Goal: Task Accomplishment & Management: Manage account settings

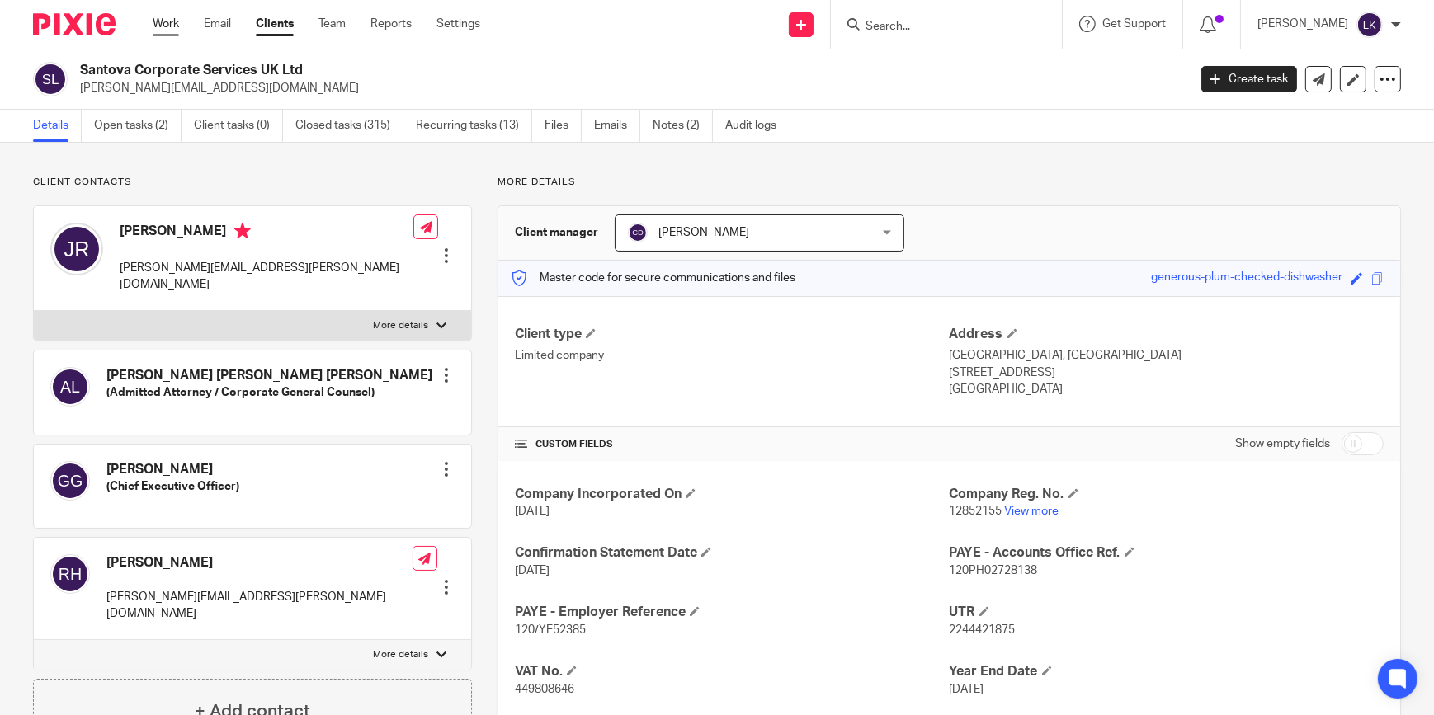
click at [156, 23] on link "Work" at bounding box center [166, 24] width 26 height 17
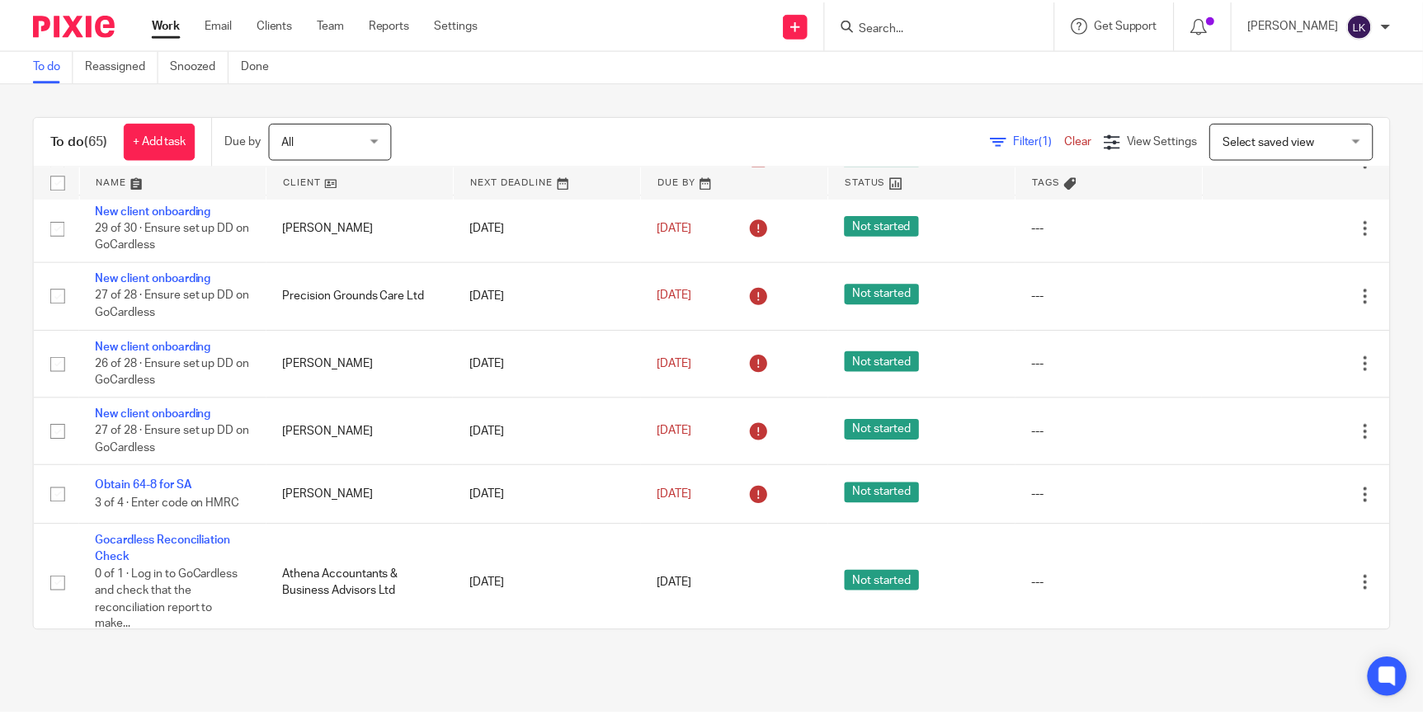
scroll to position [750, 0]
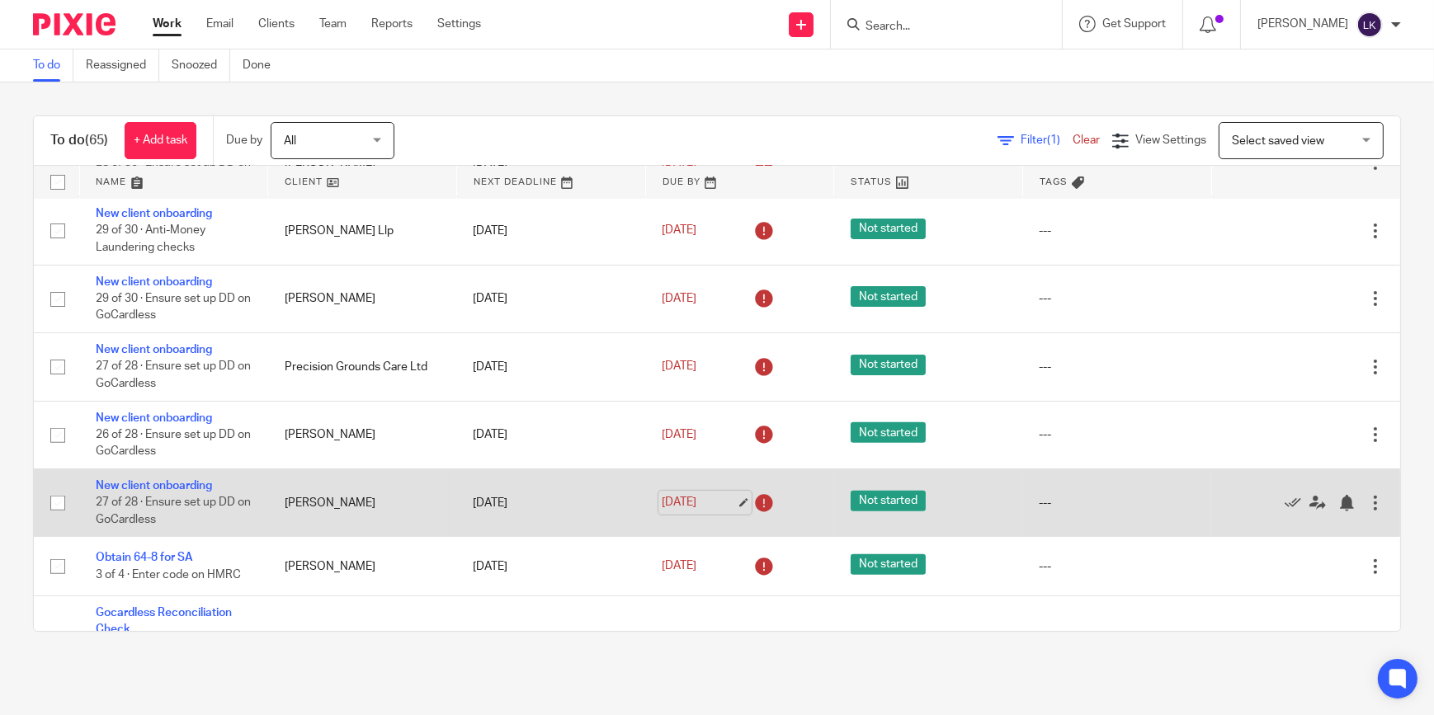
click at [725, 498] on link "[DATE]" at bounding box center [699, 502] width 74 height 17
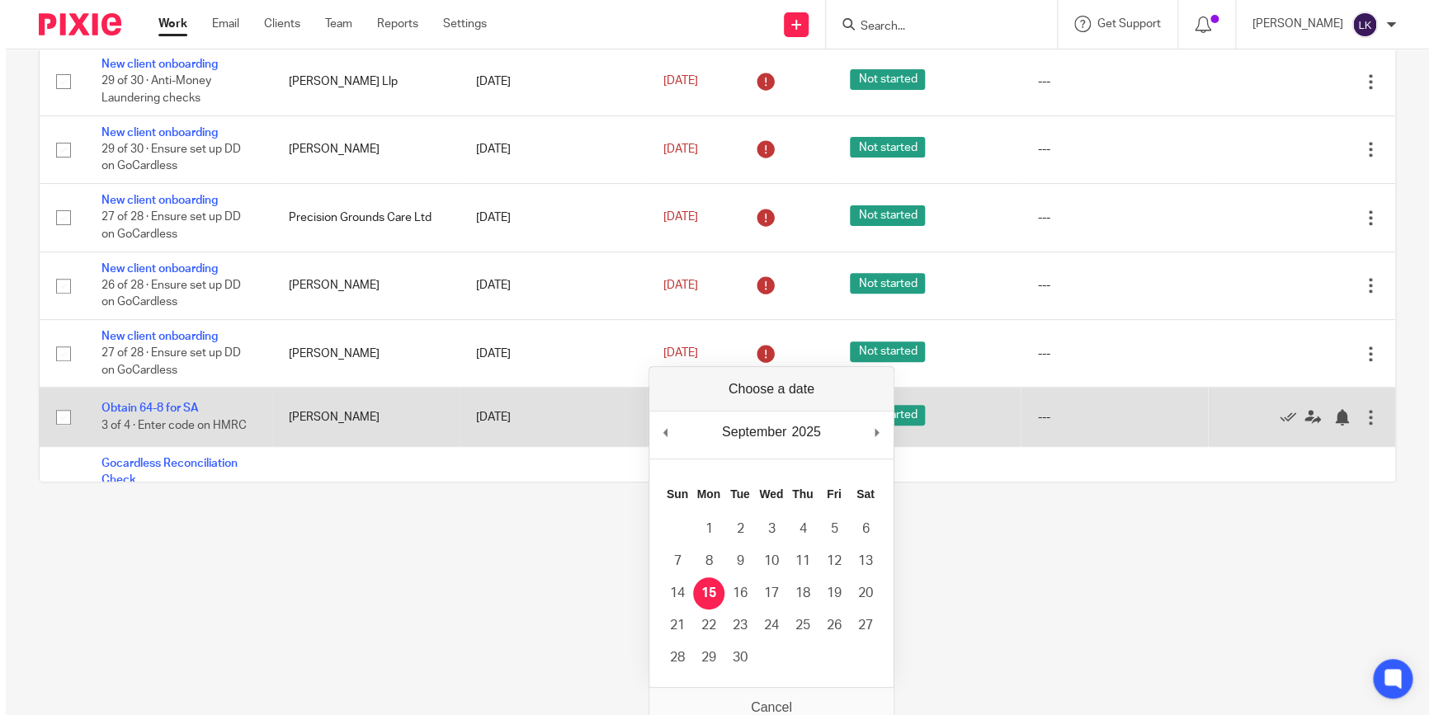
scroll to position [0, 0]
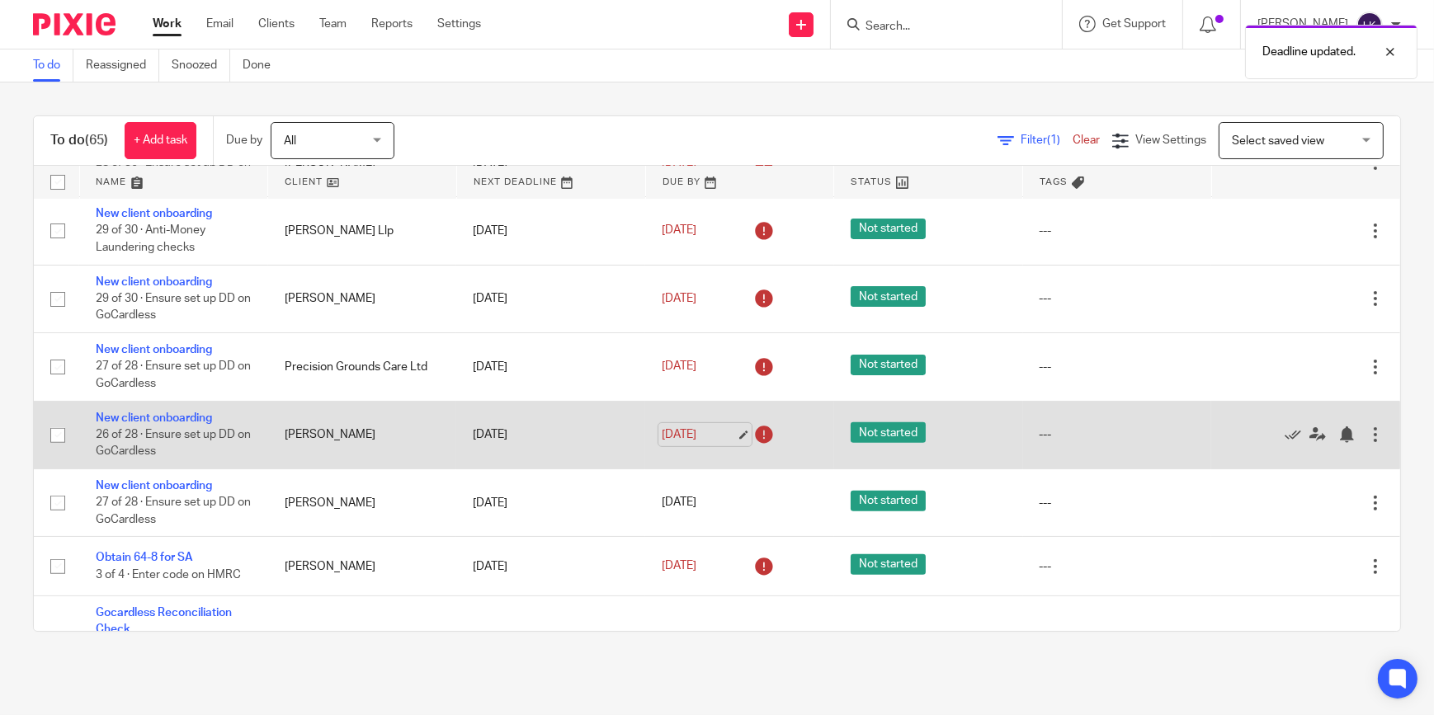
click at [715, 430] on link "[DATE]" at bounding box center [699, 435] width 74 height 17
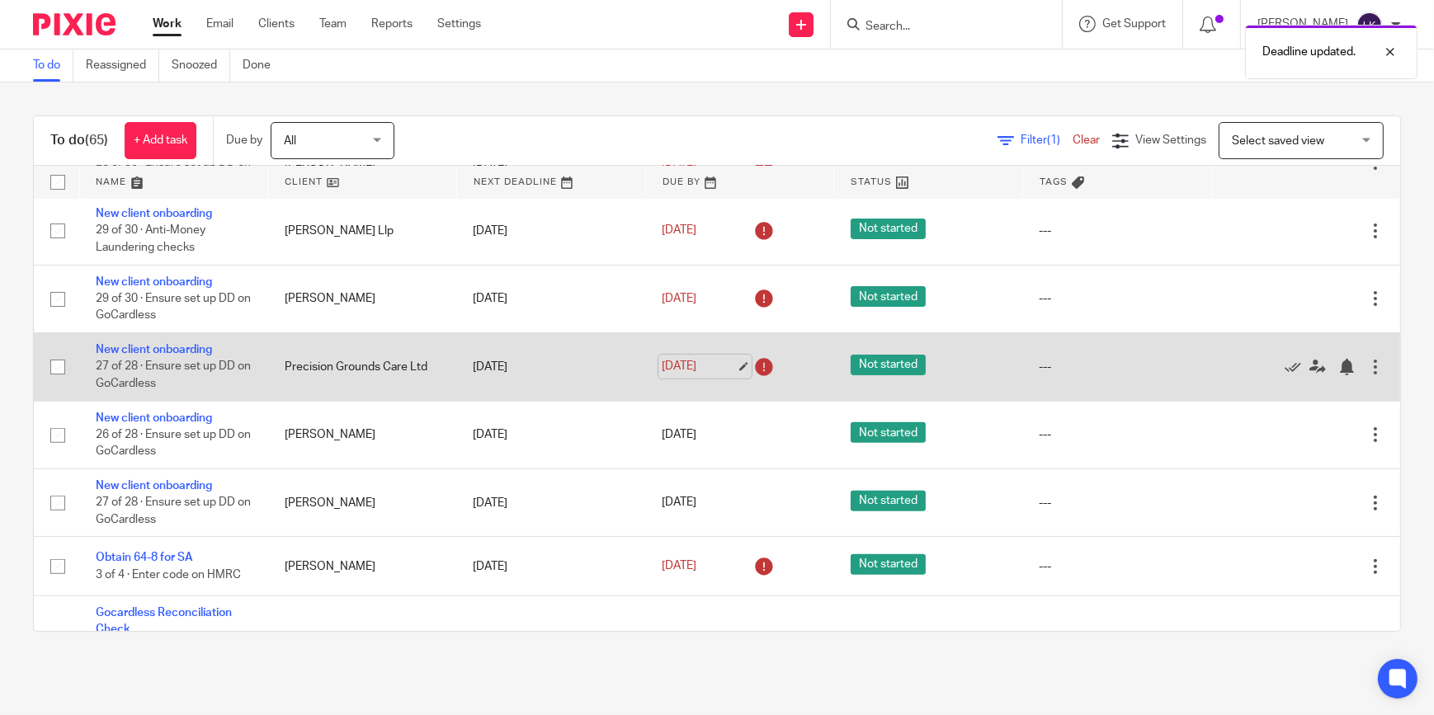
click at [718, 361] on link "[DATE]" at bounding box center [699, 366] width 74 height 17
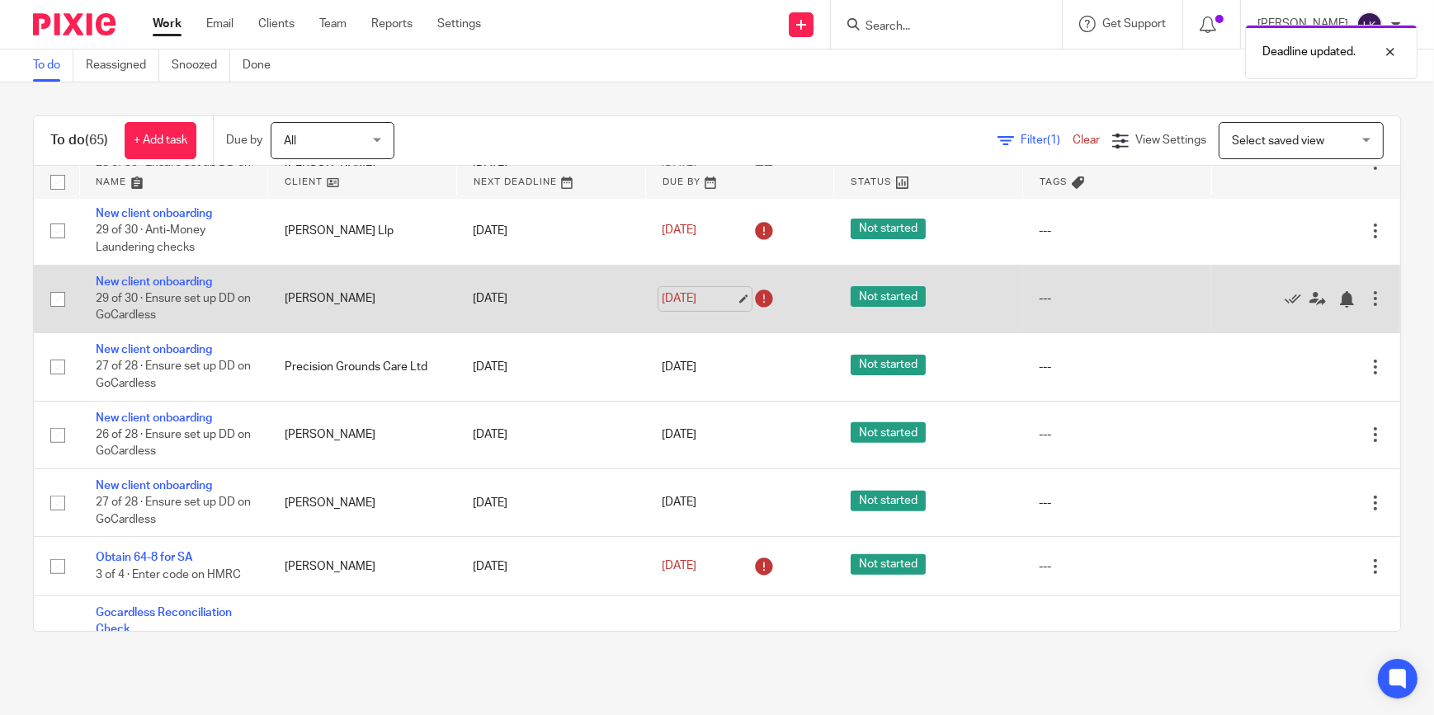
click at [726, 293] on link "[DATE]" at bounding box center [699, 298] width 74 height 17
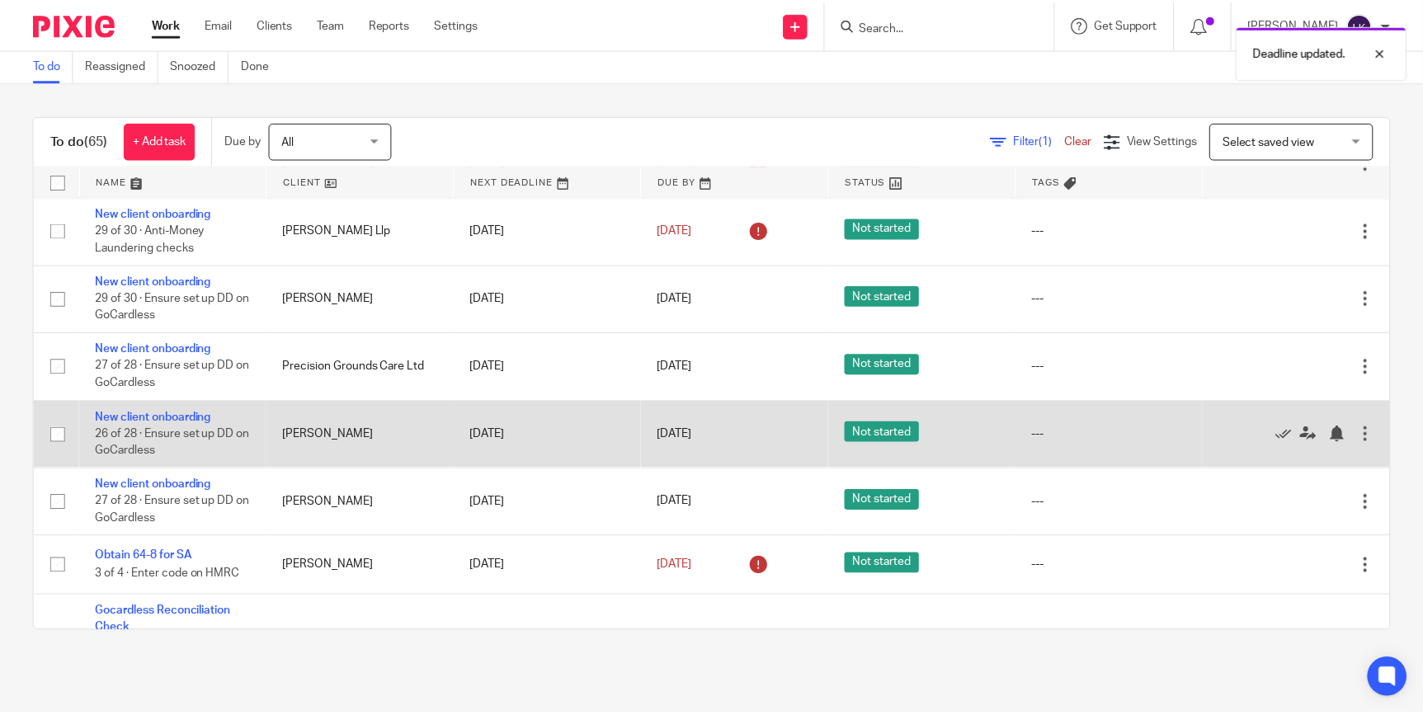
scroll to position [825, 0]
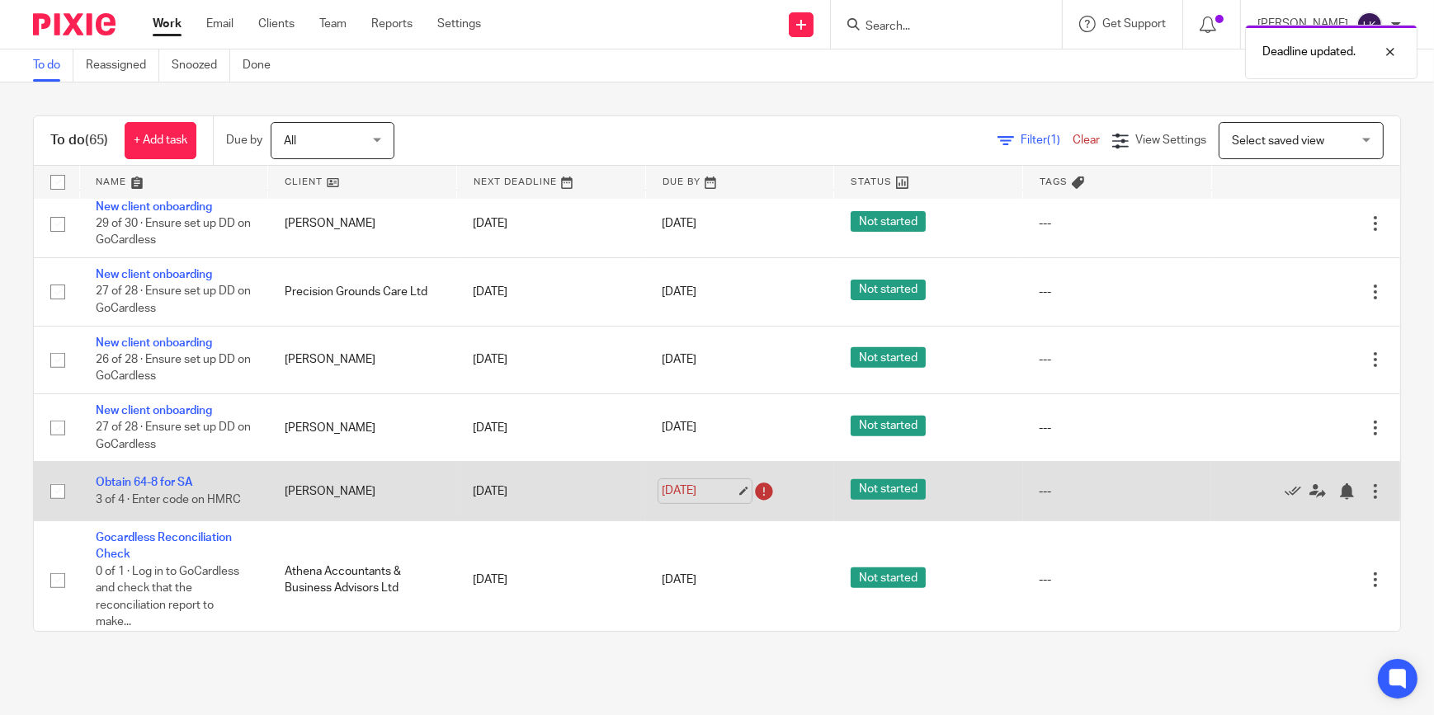
click at [720, 487] on link "[DATE]" at bounding box center [699, 491] width 74 height 17
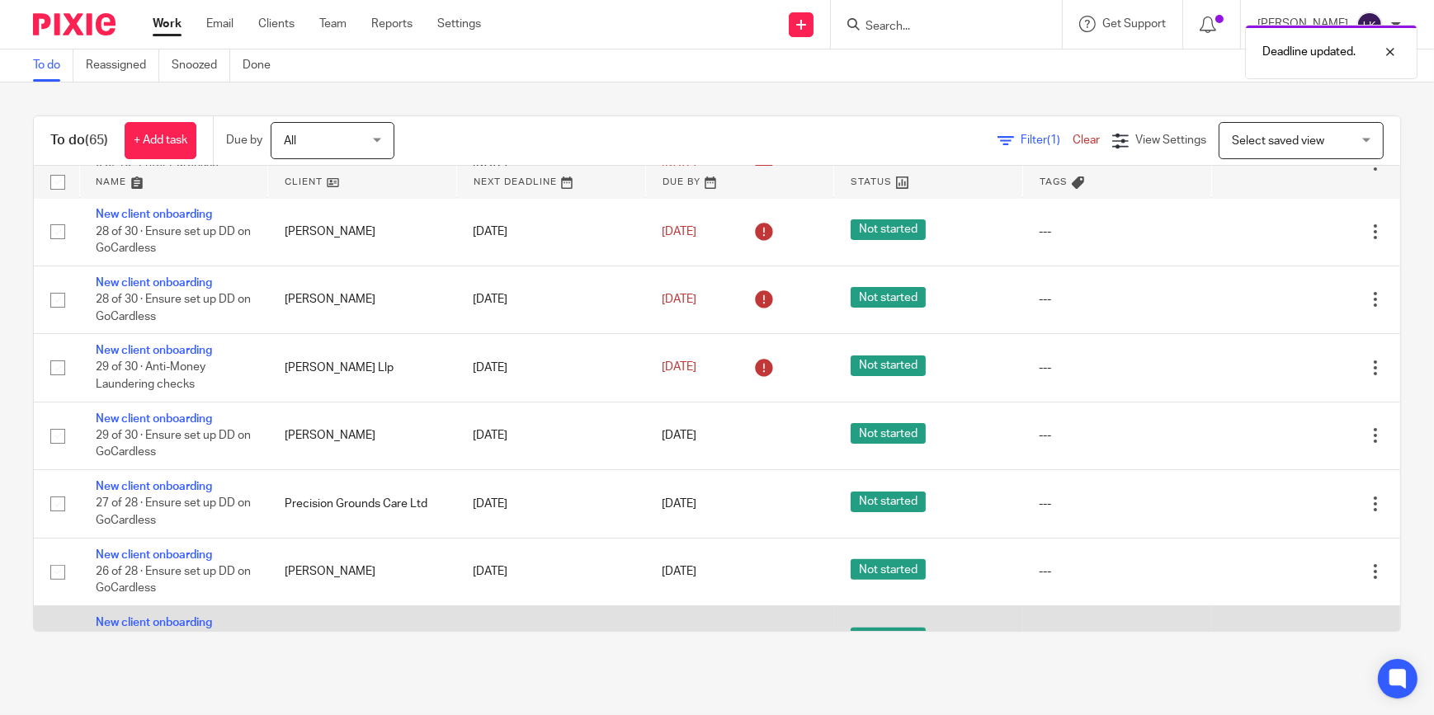
scroll to position [600, 0]
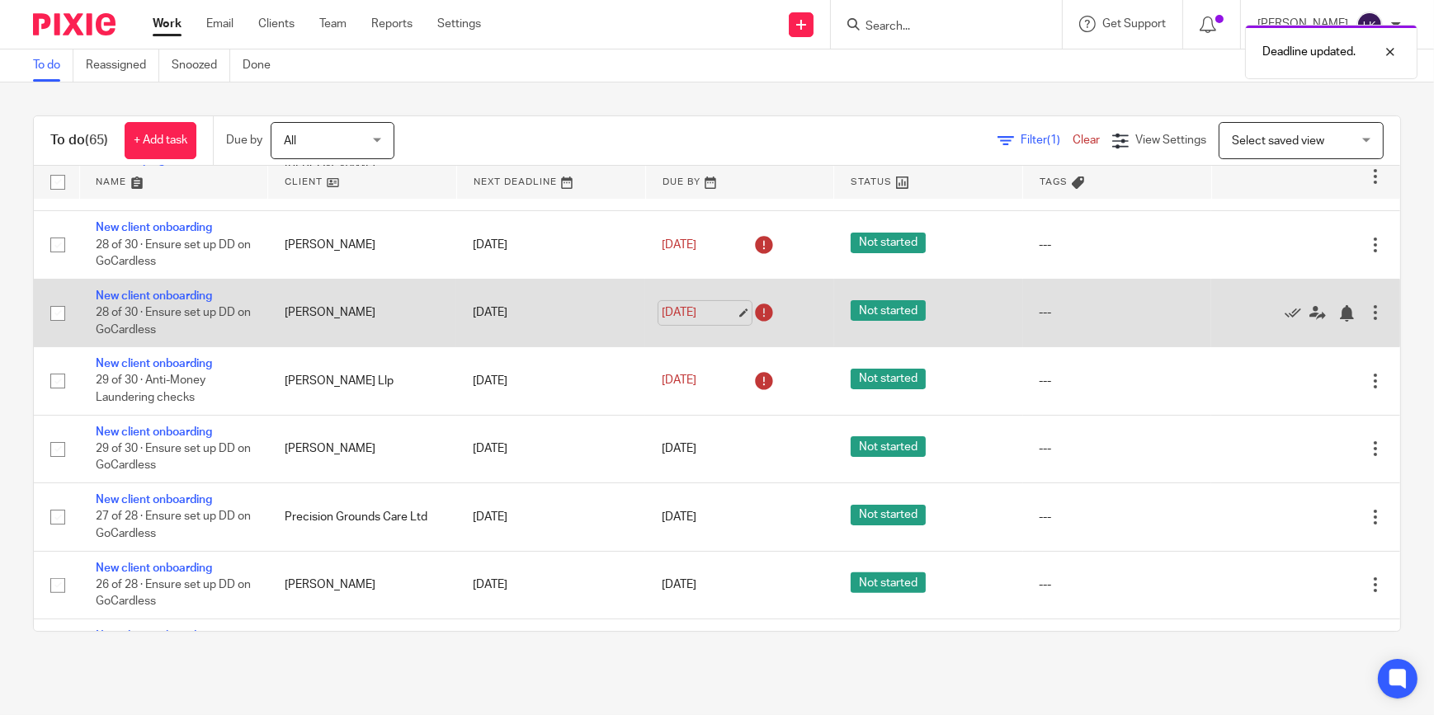
click at [713, 307] on link "[DATE]" at bounding box center [699, 312] width 74 height 17
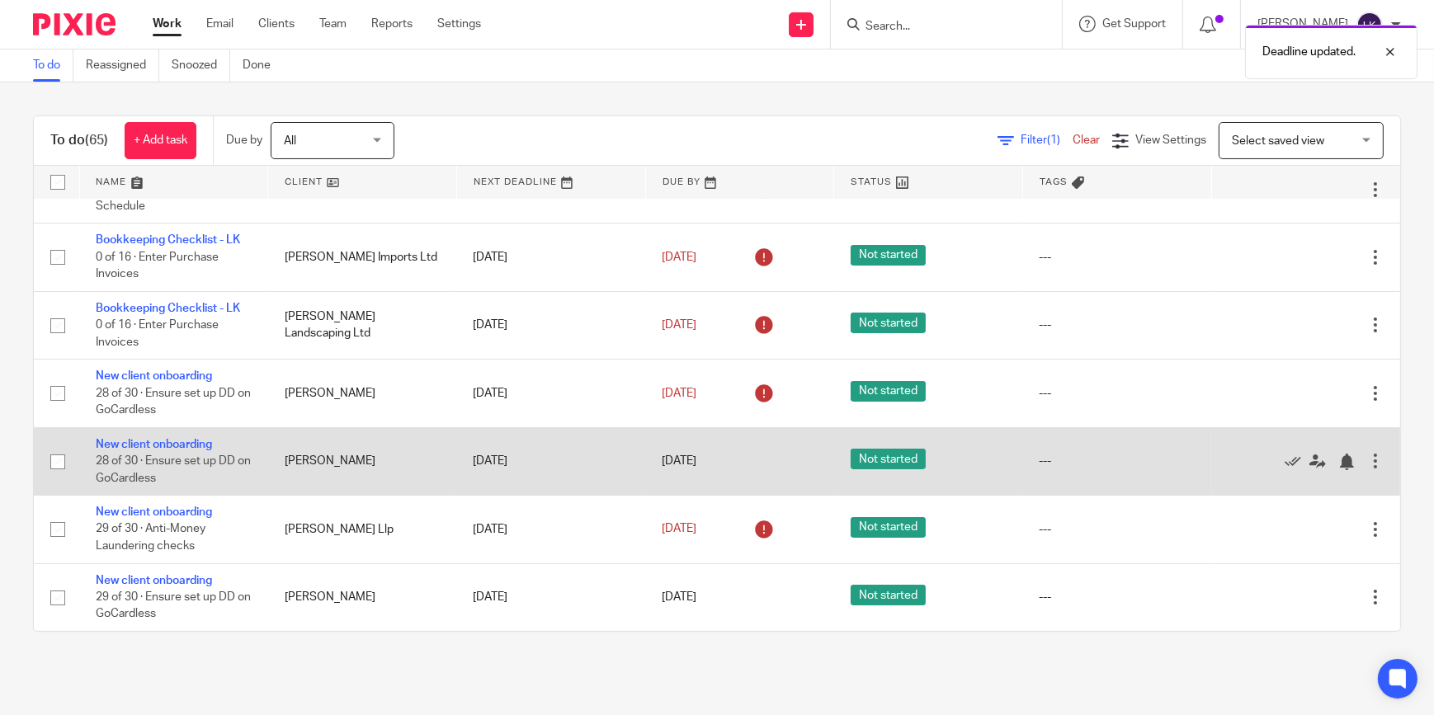
scroll to position [450, 0]
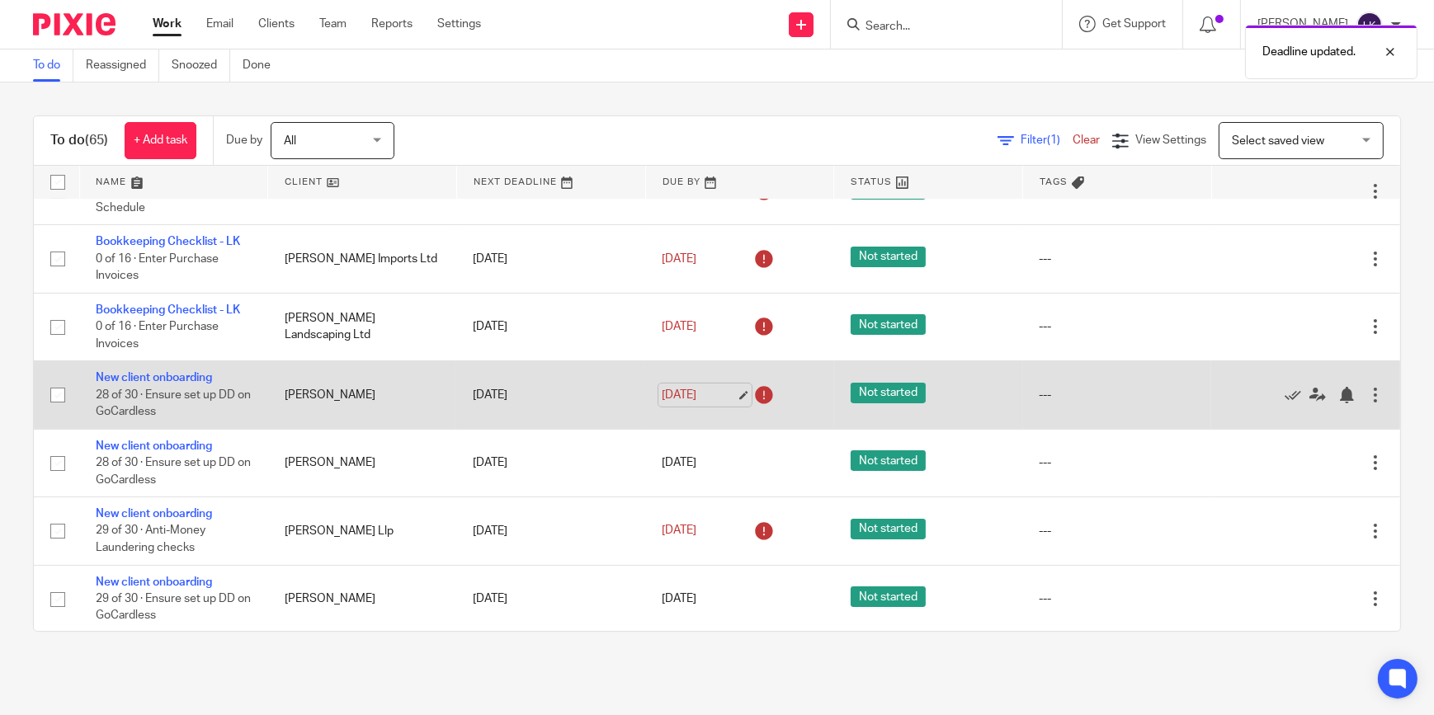
click at [725, 398] on link "[DATE]" at bounding box center [699, 395] width 74 height 17
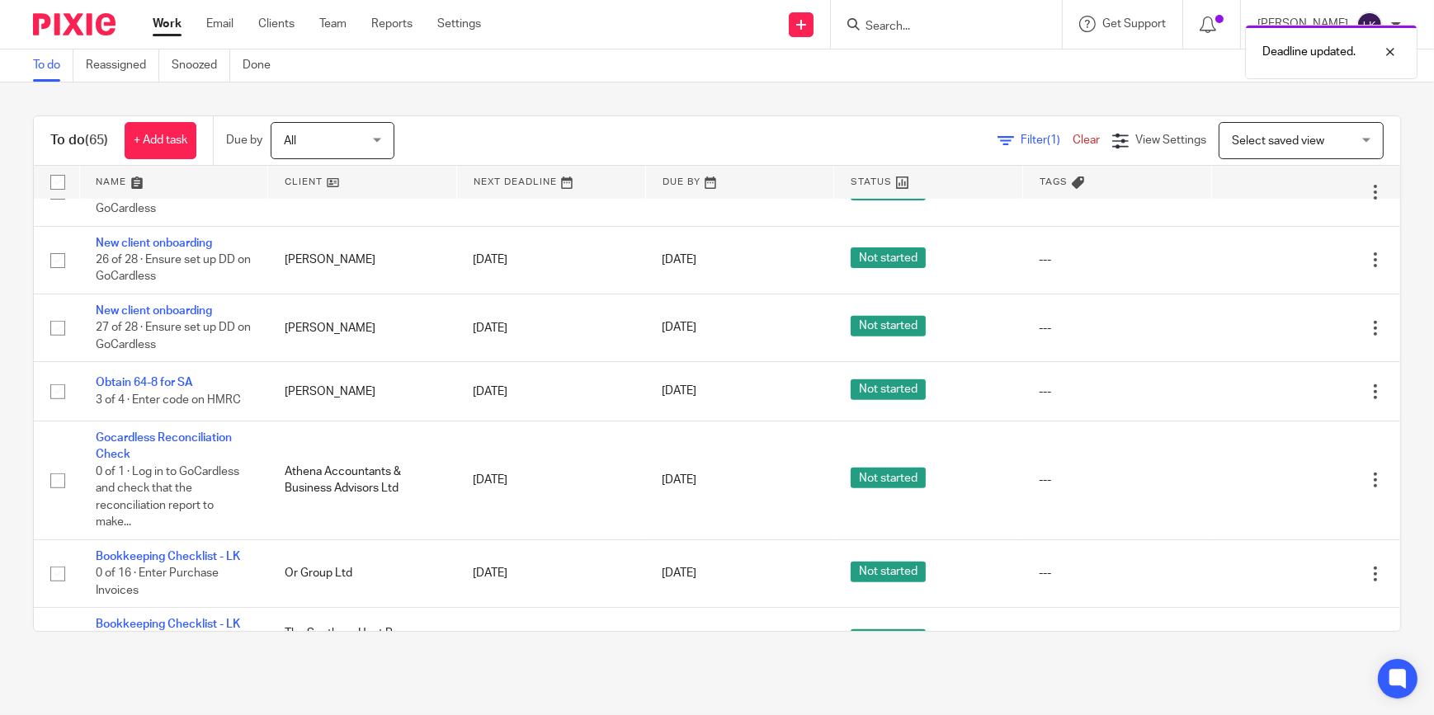
scroll to position [975, 0]
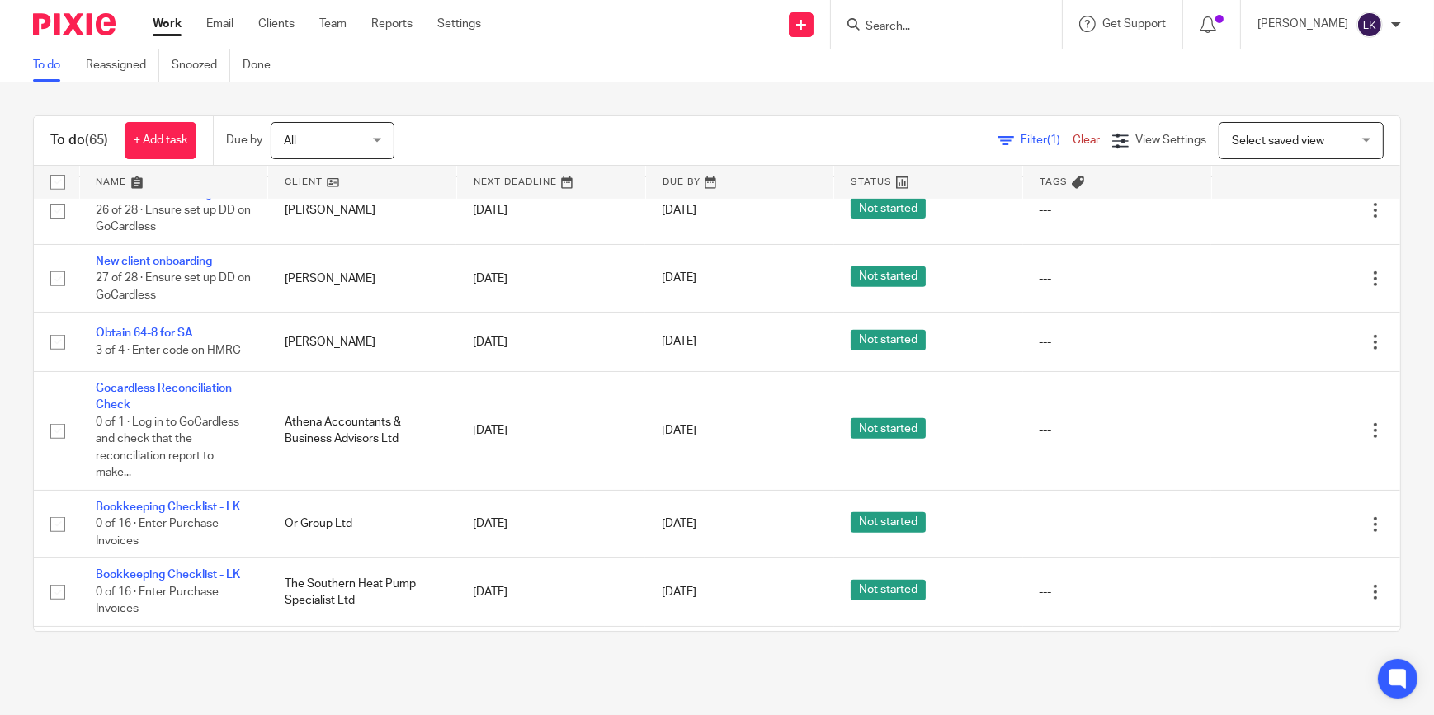
click at [51, 68] on link "To do" at bounding box center [53, 66] width 40 height 32
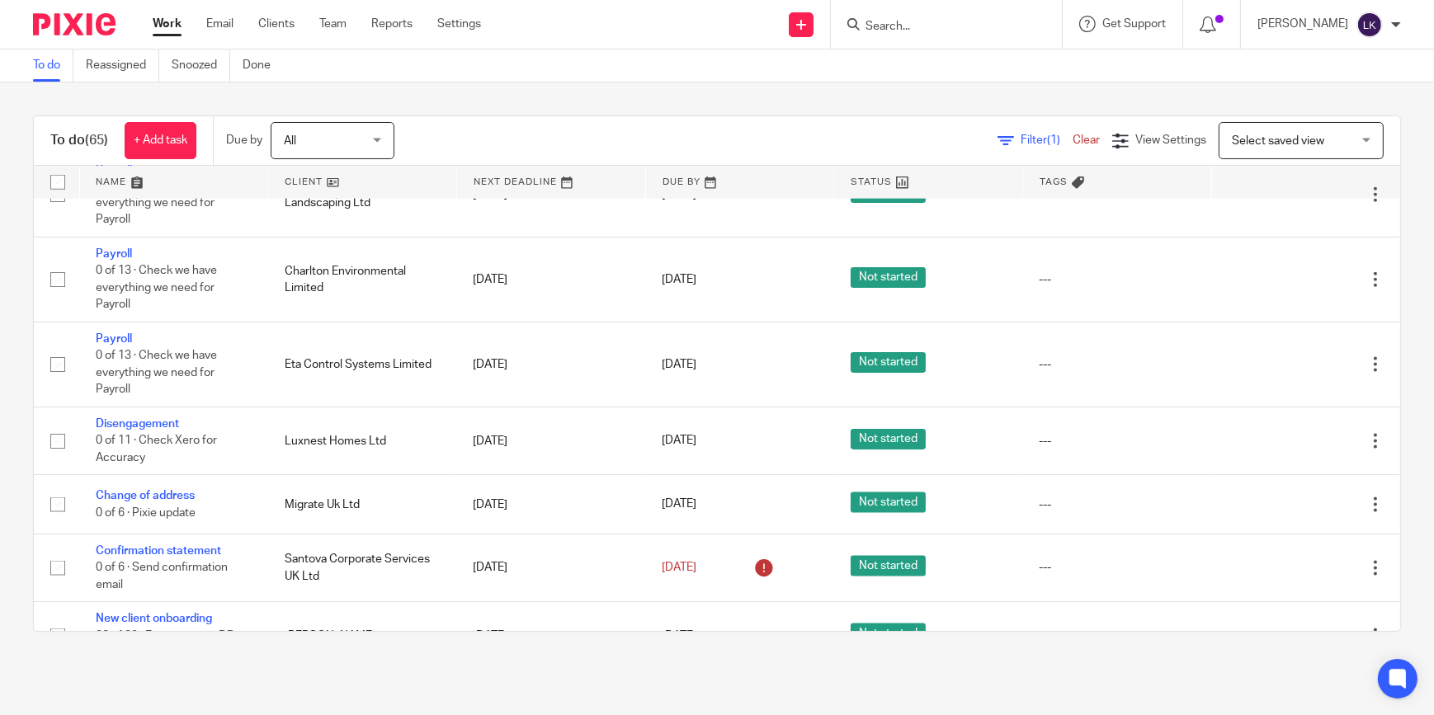
scroll to position [2836, 0]
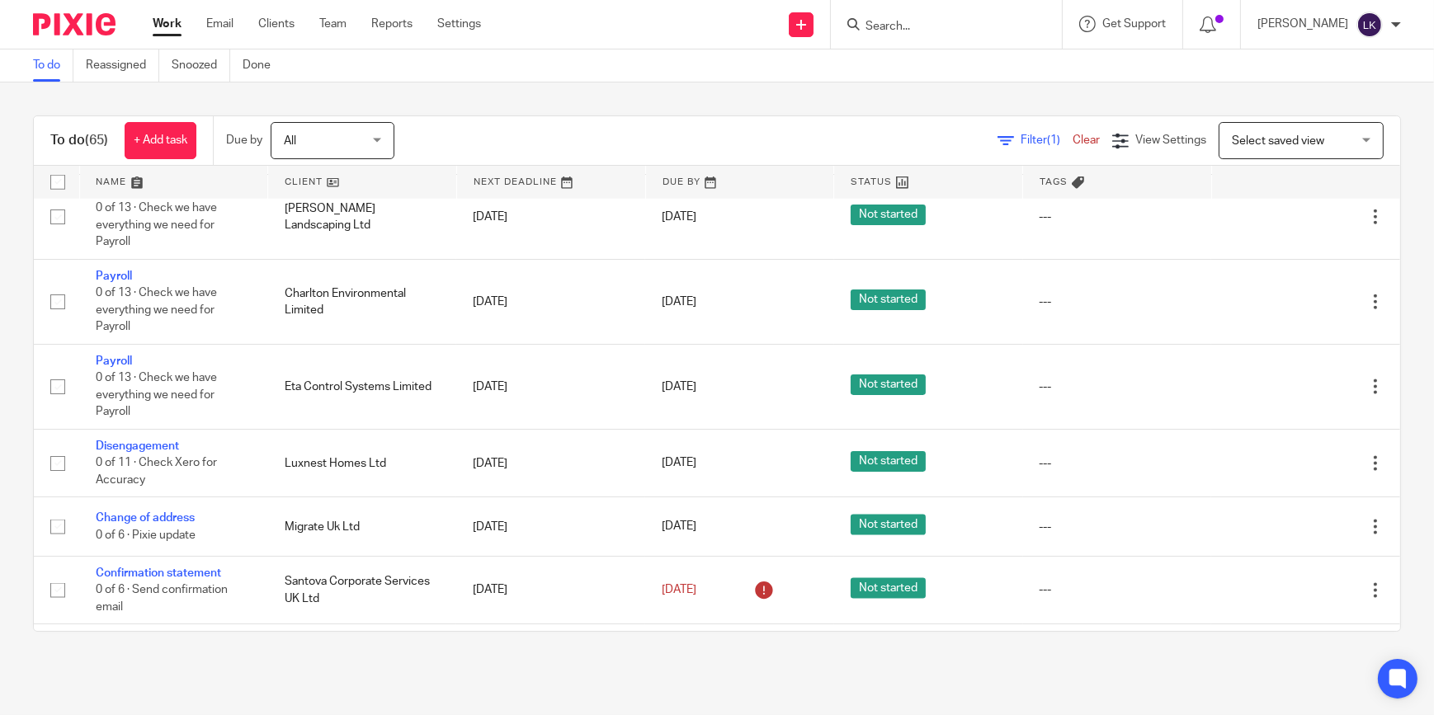
click at [940, 30] on input "Search" at bounding box center [938, 27] width 149 height 15
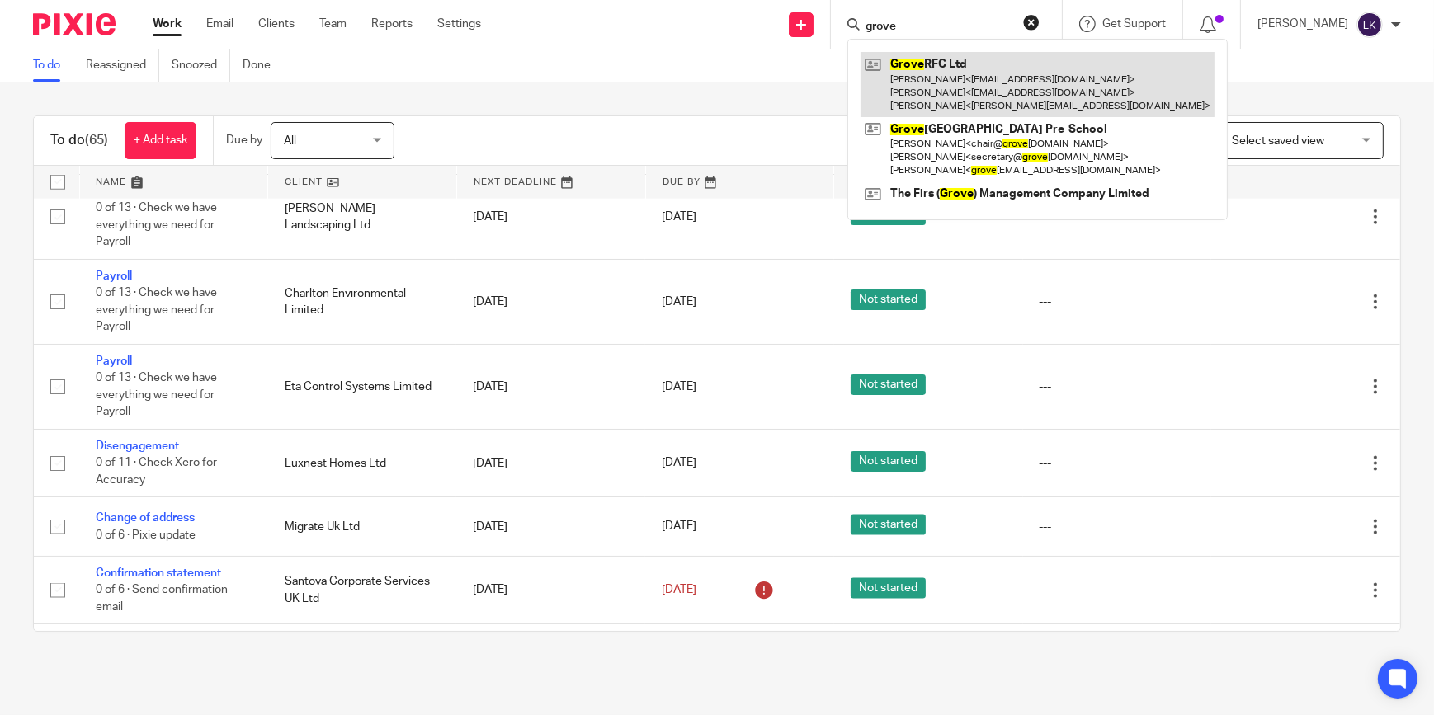
type input "grove"
click at [937, 67] on link at bounding box center [1038, 84] width 354 height 65
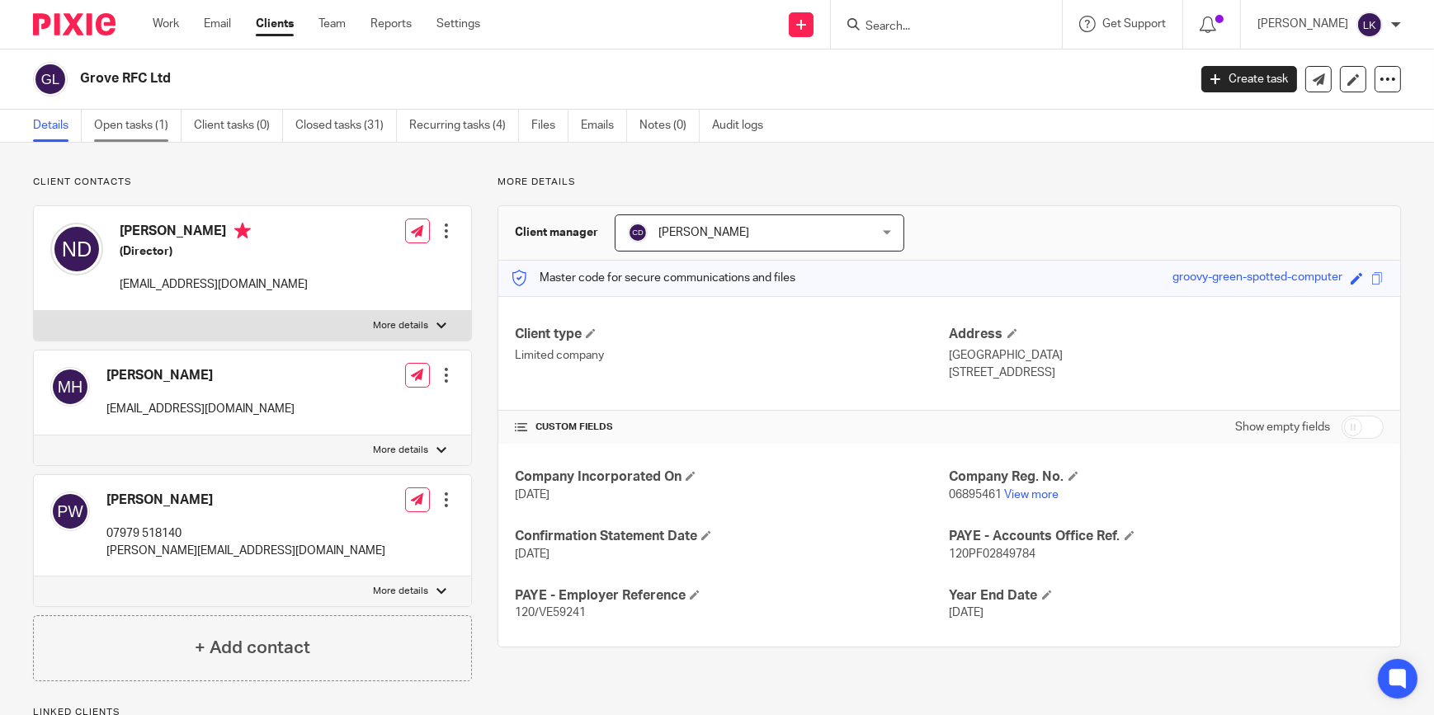
click at [119, 117] on link "Open tasks (1)" at bounding box center [137, 126] width 87 height 32
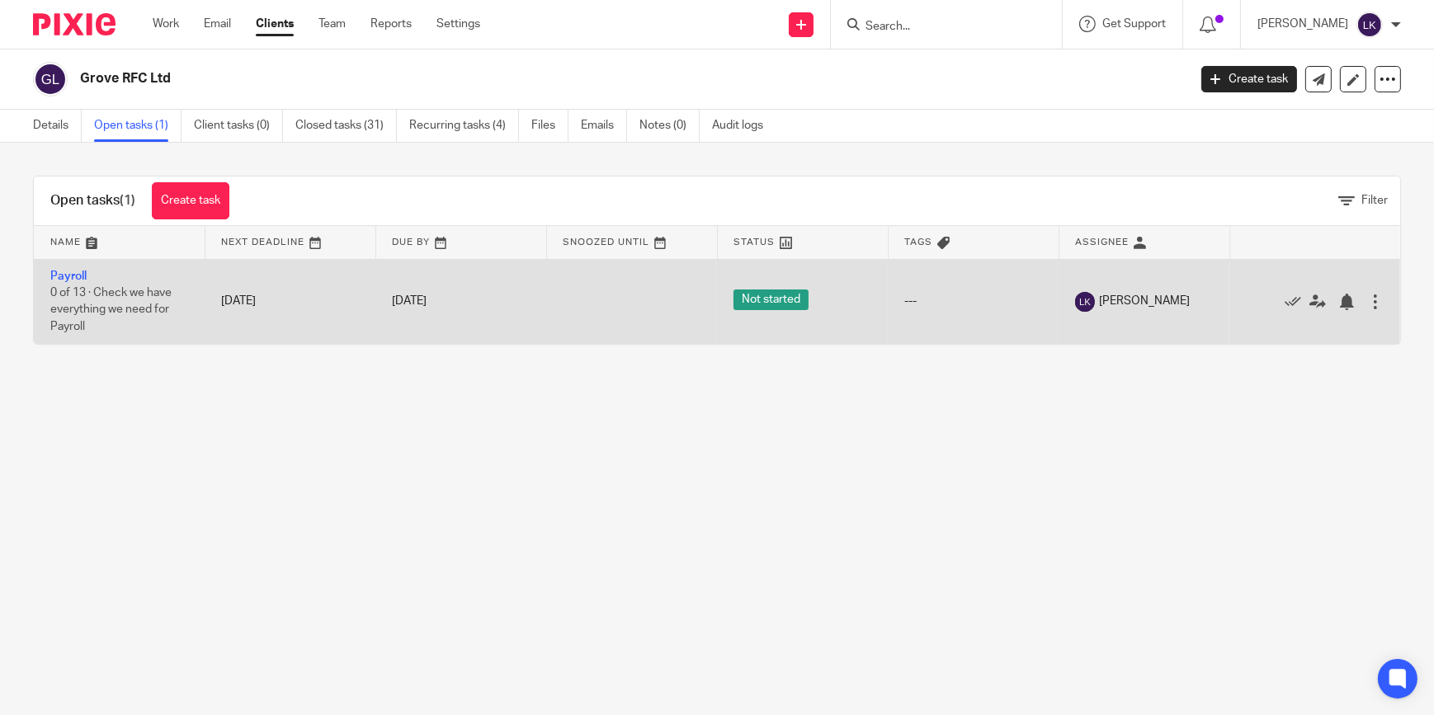
click at [110, 286] on td "Payroll 0 of 13 · Check we have everything we need for Payroll" at bounding box center [119, 301] width 171 height 85
click at [87, 276] on td "Payroll 0 of 13 · Check we have everything we need for Payroll" at bounding box center [119, 301] width 171 height 85
click at [83, 272] on link "Payroll" at bounding box center [68, 277] width 36 height 12
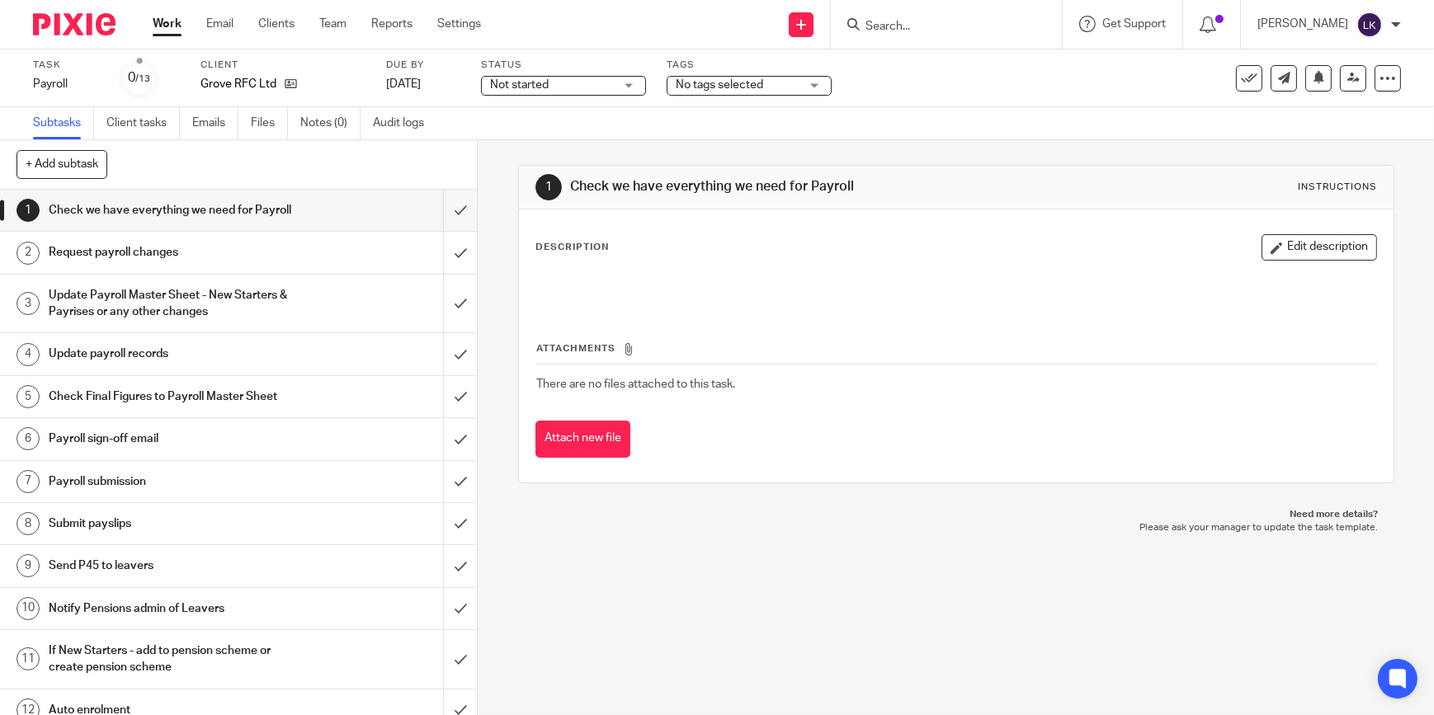
click at [611, 90] on span "Not started" at bounding box center [552, 85] width 124 height 17
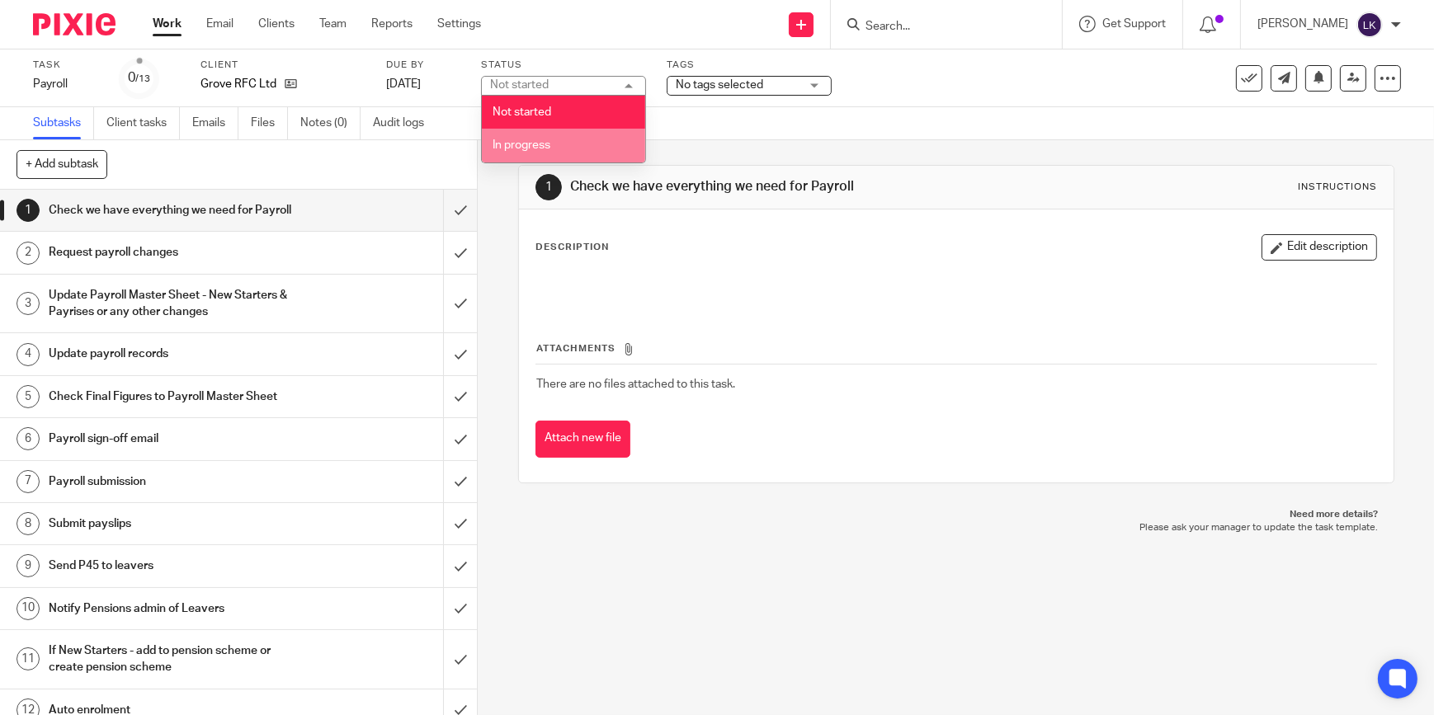
click at [523, 150] on li "In progress" at bounding box center [563, 146] width 163 height 34
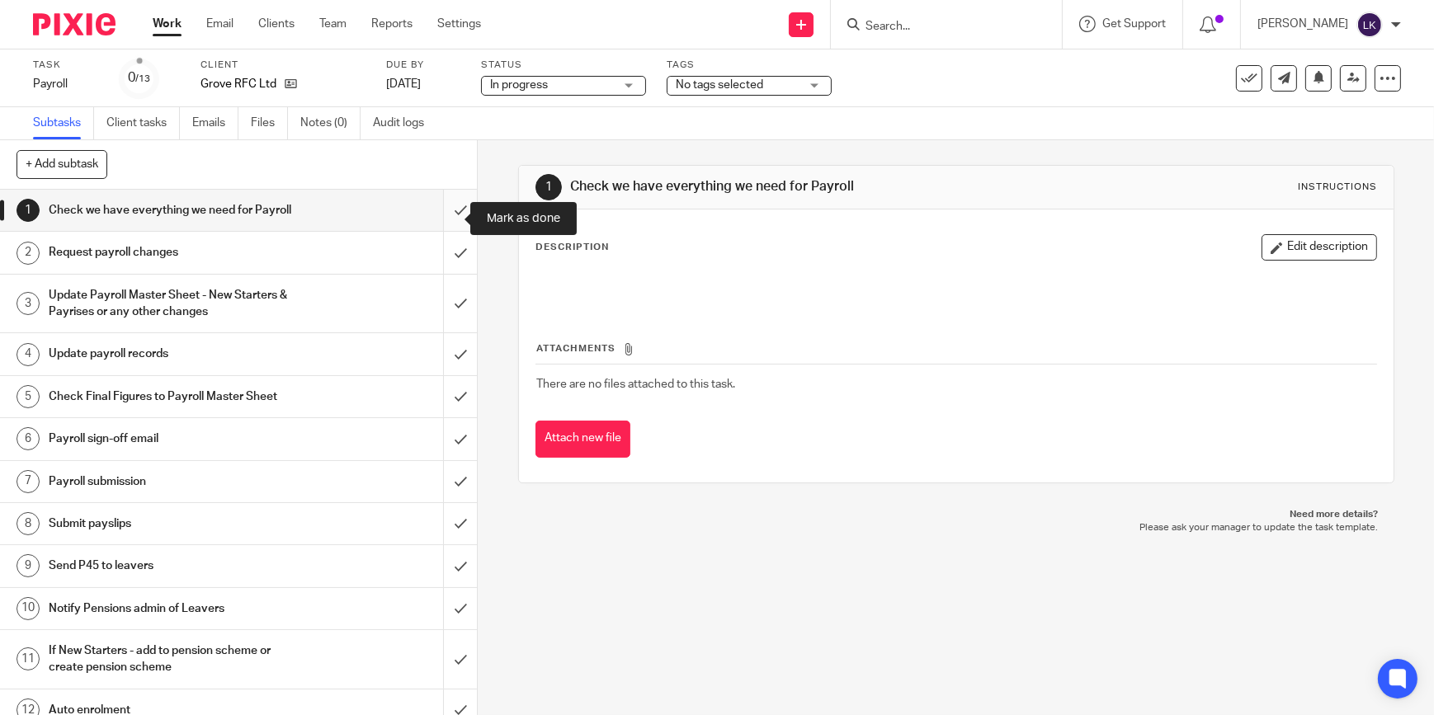
click at [448, 222] on input "submit" at bounding box center [238, 210] width 477 height 41
click at [450, 262] on input "submit" at bounding box center [238, 252] width 477 height 41
click at [452, 308] on input "submit" at bounding box center [238, 304] width 477 height 59
click at [454, 375] on input "submit" at bounding box center [238, 353] width 477 height 41
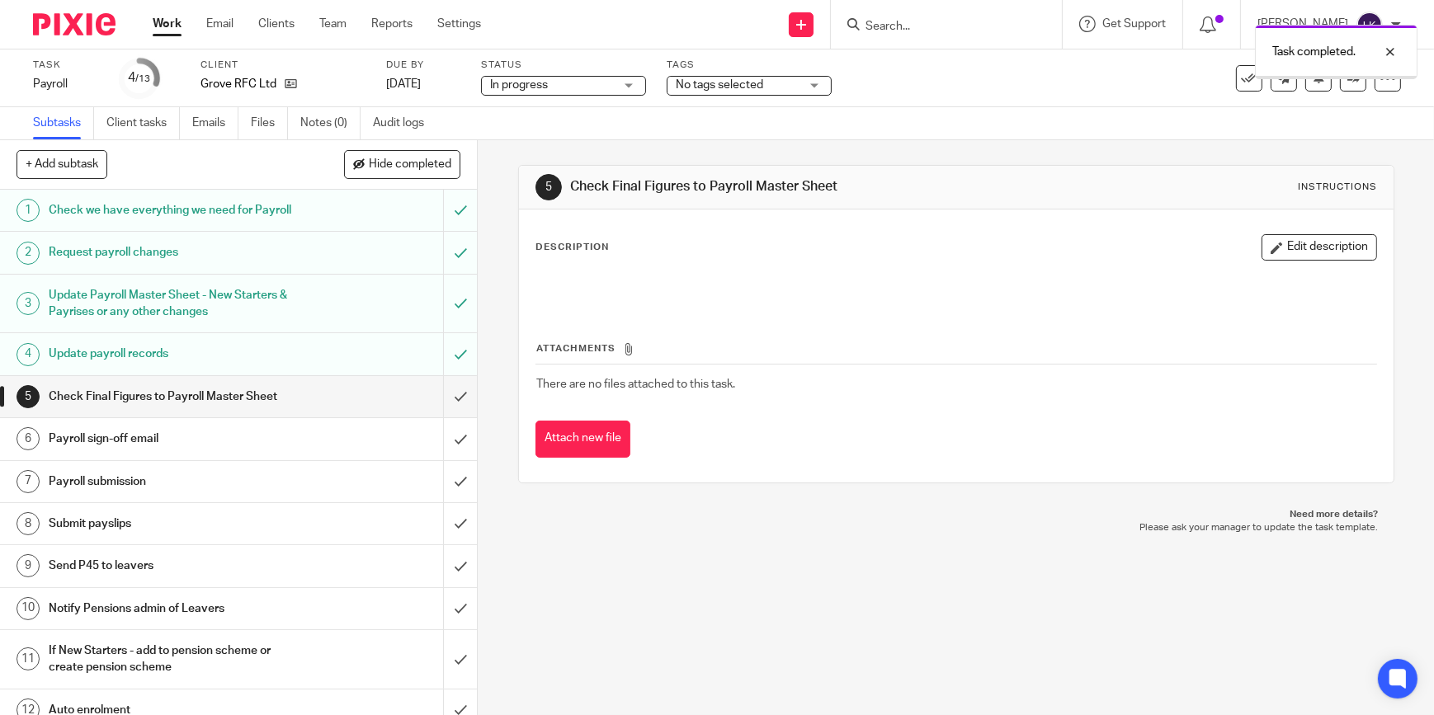
click at [453, 414] on input "submit" at bounding box center [238, 396] width 477 height 41
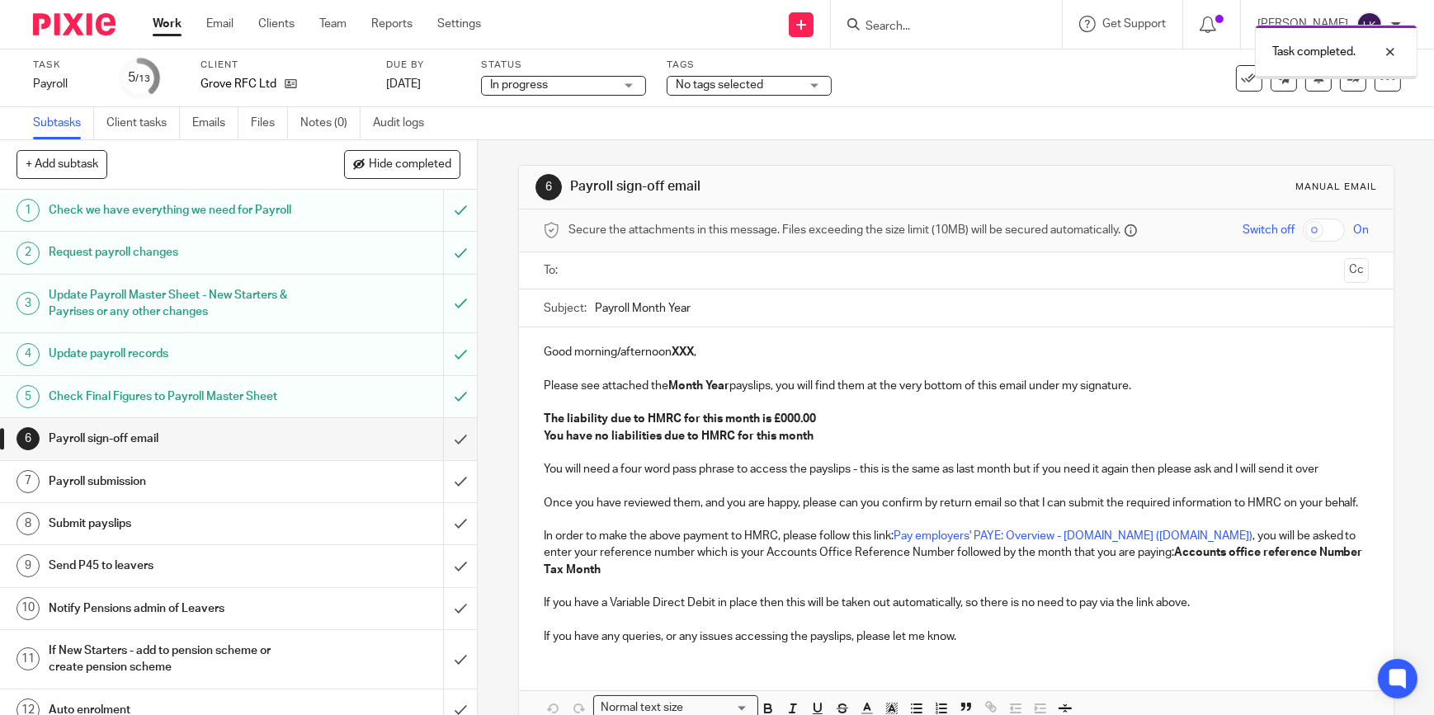
click at [696, 273] on input "text" at bounding box center [955, 271] width 763 height 19
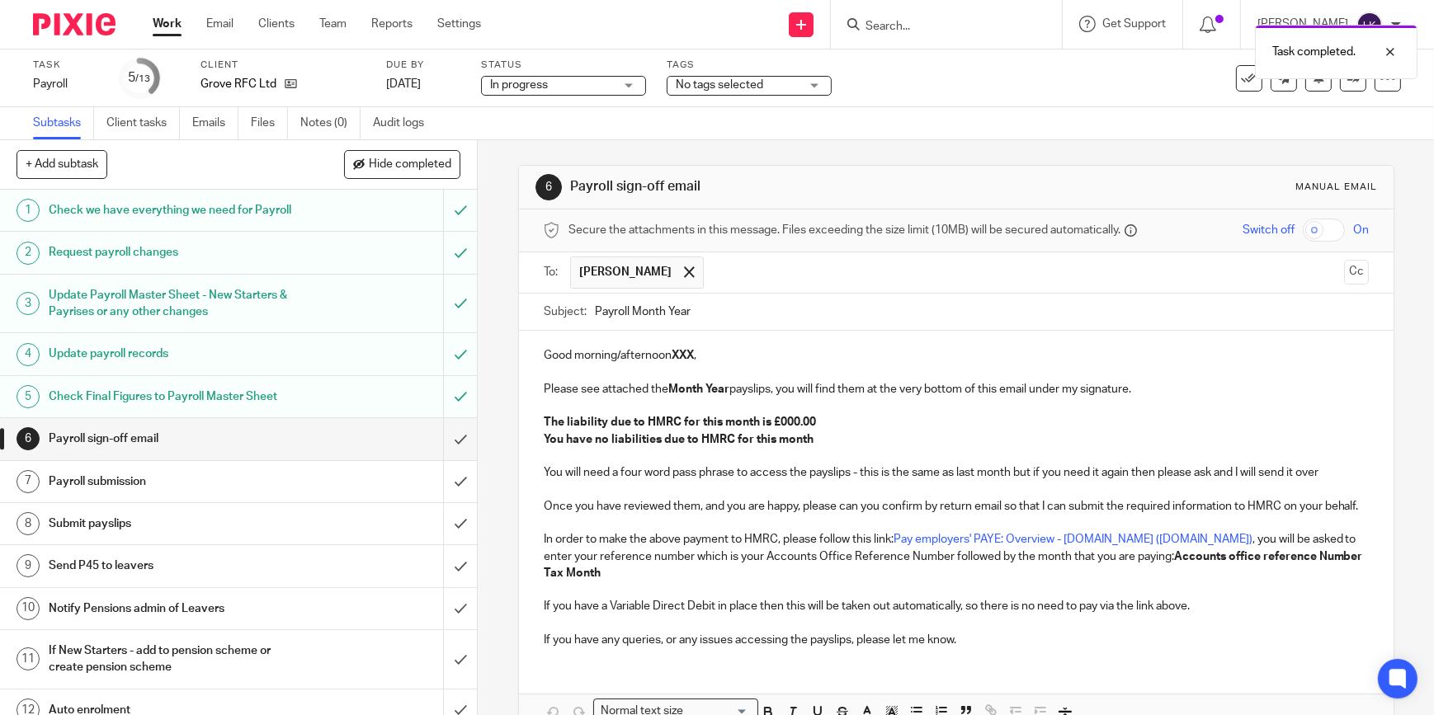
drag, startPoint x: 631, startPoint y: 311, endPoint x: 841, endPoint y: 304, distance: 209.7
click at [841, 304] on input "Payroll Month Year" at bounding box center [982, 312] width 774 height 37
type input "Payroll August 2025 - Grove Rugby Football Club"
click at [665, 357] on p "Good morning/afternoon XXX ," at bounding box center [956, 355] width 825 height 17
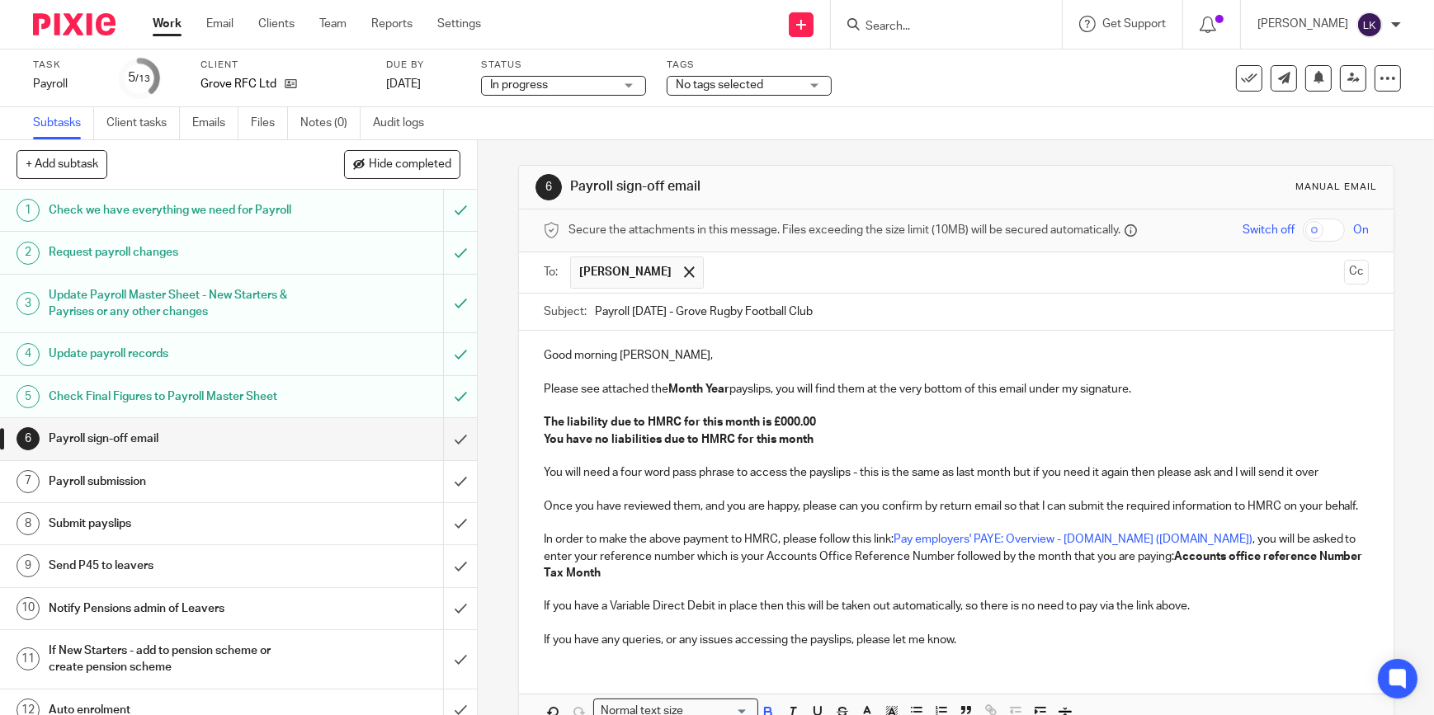
click at [677, 391] on strong "Month Year" at bounding box center [698, 390] width 61 height 12
click at [783, 421] on strong "The liability due to HMRC for this month is £000.00" at bounding box center [680, 423] width 272 height 12
drag, startPoint x: 823, startPoint y: 441, endPoint x: 533, endPoint y: 439, distance: 289.6
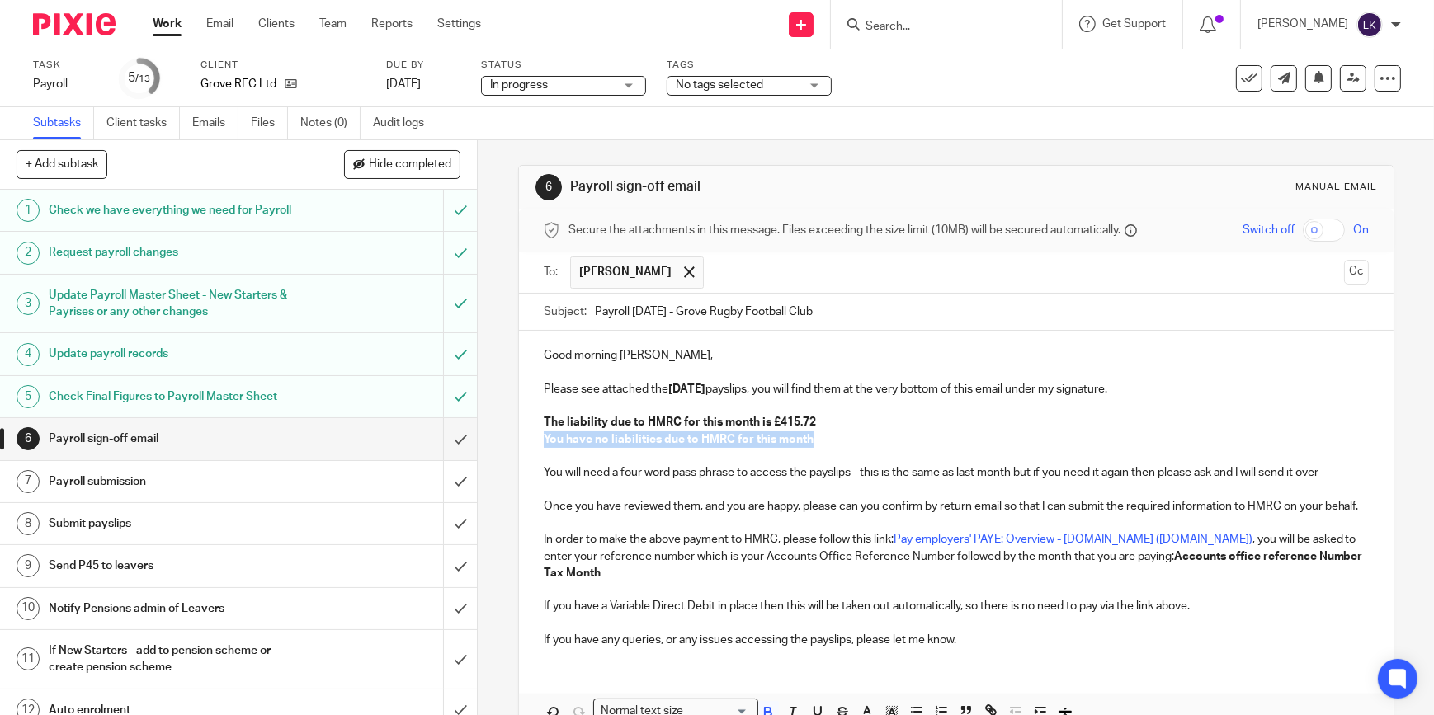
click at [533, 439] on div "Good morning Paul, Please see attached the August 2025 payslips, you will find …" at bounding box center [956, 496] width 875 height 330
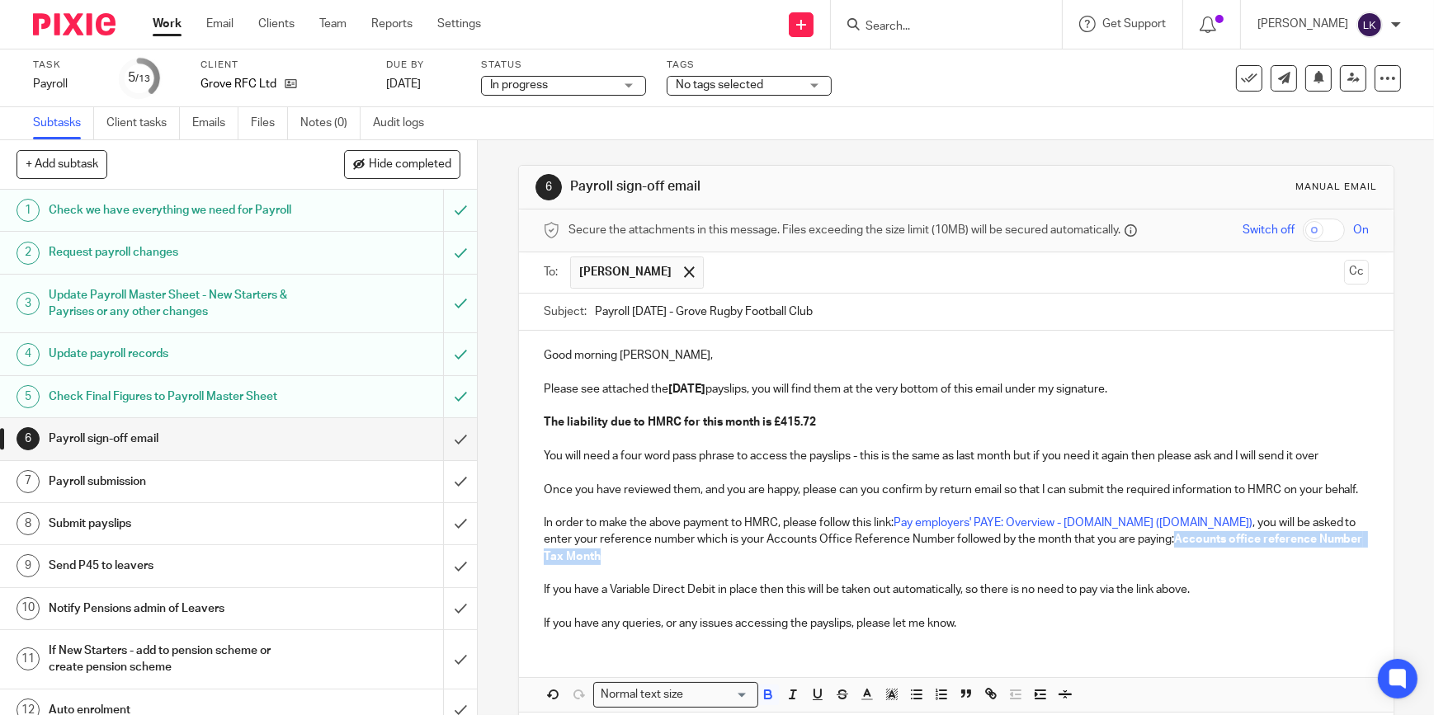
drag, startPoint x: 871, startPoint y: 569, endPoint x: 1112, endPoint y: 559, distance: 241.2
click at [1112, 559] on p "In order to make the above payment to HMRC, please follow this link: Pay employ…" at bounding box center [956, 540] width 825 height 50
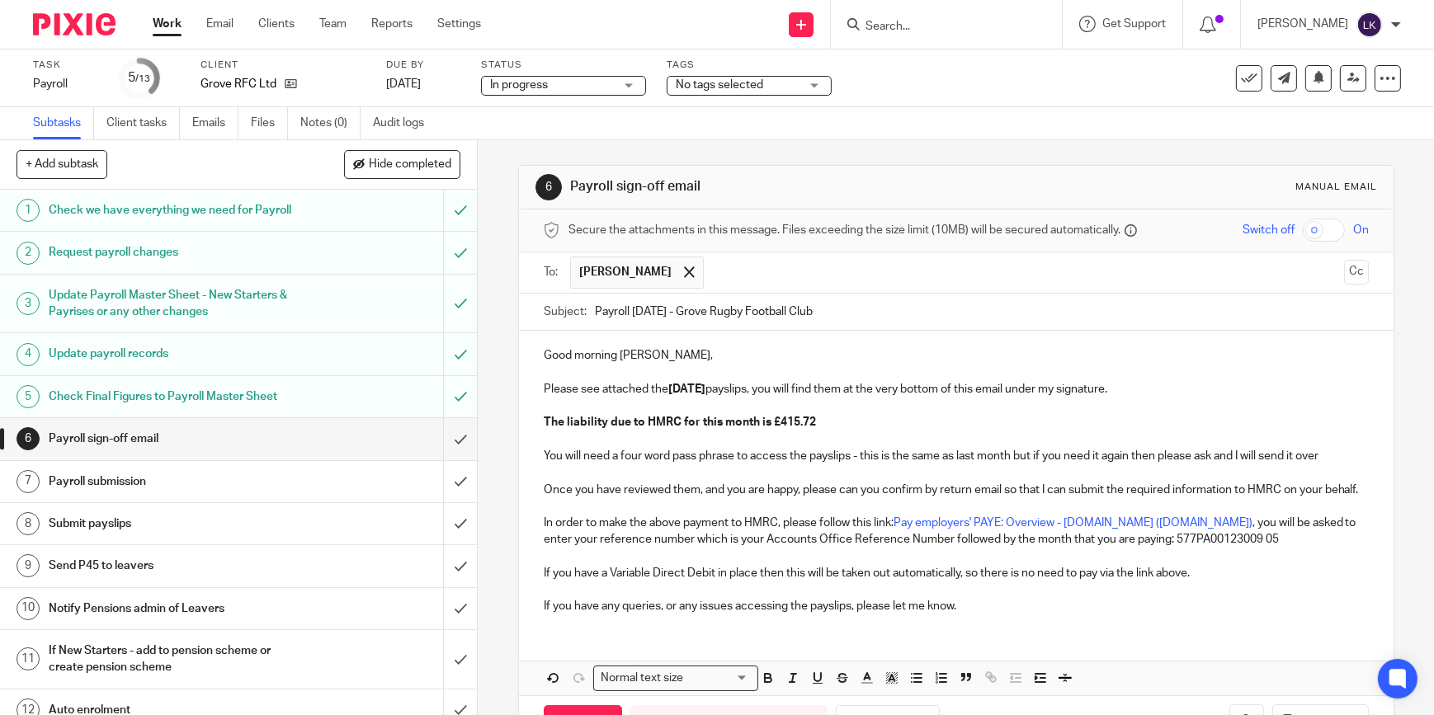
click at [968, 498] on p "Once you have reviewed them, and you are happy, please can you confirm by retur…" at bounding box center [956, 490] width 825 height 17
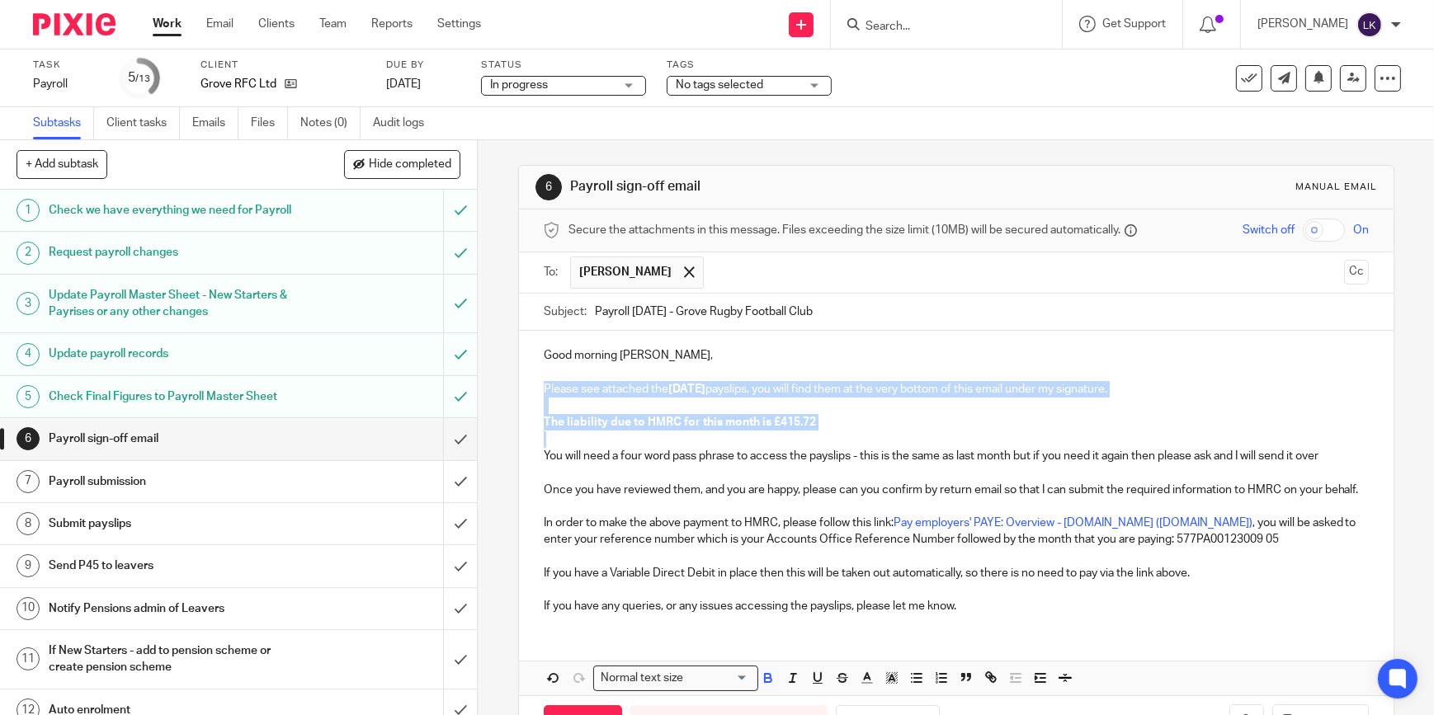
drag, startPoint x: 853, startPoint y: 435, endPoint x: 633, endPoint y: 366, distance: 231.0
click at [633, 366] on div "Good morning Paul, Please see attached the August 2025 payslips, you will find …" at bounding box center [956, 479] width 875 height 296
click at [767, 686] on icon "button" at bounding box center [768, 678] width 15 height 15
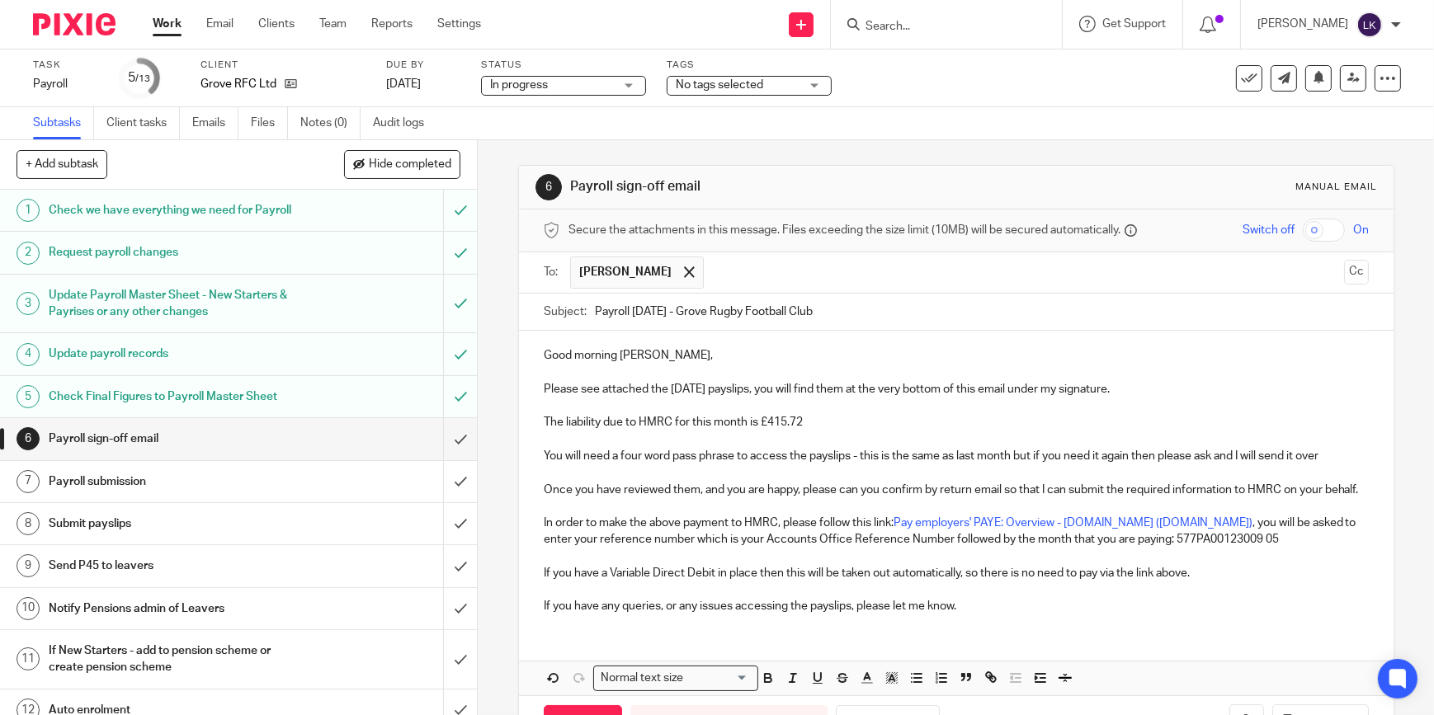
click at [766, 565] on p at bounding box center [956, 557] width 825 height 17
click at [1312, 227] on input "checkbox" at bounding box center [1324, 230] width 42 height 23
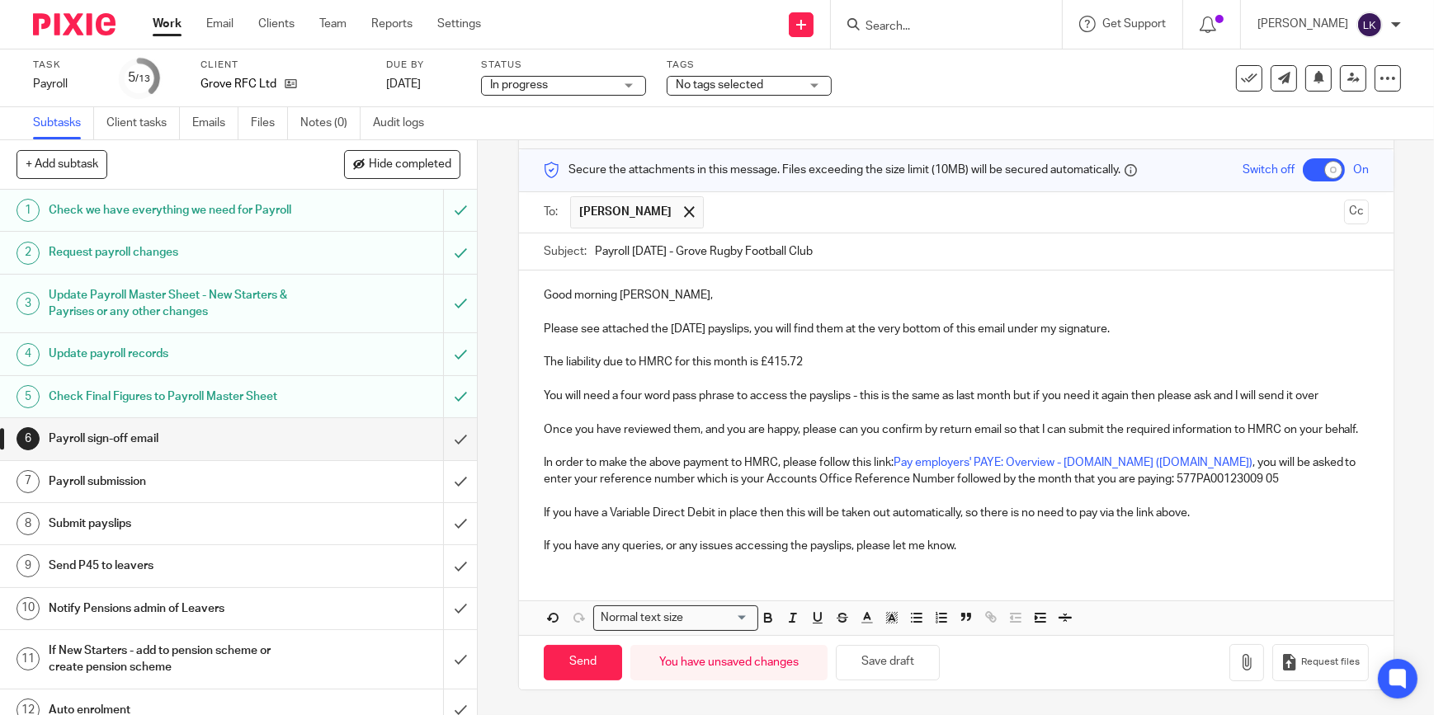
scroll to position [75, 0]
click at [1239, 663] on icon "button" at bounding box center [1247, 662] width 17 height 17
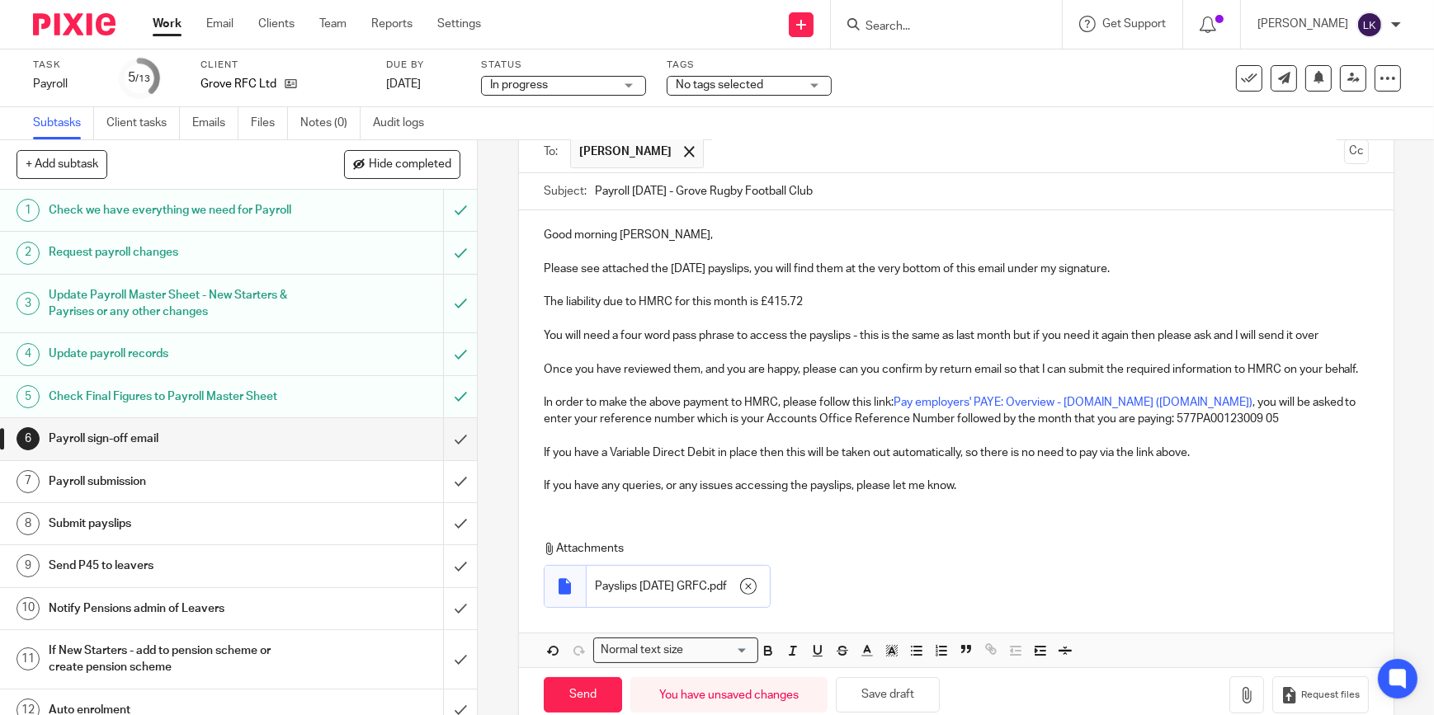
scroll to position [168, 0]
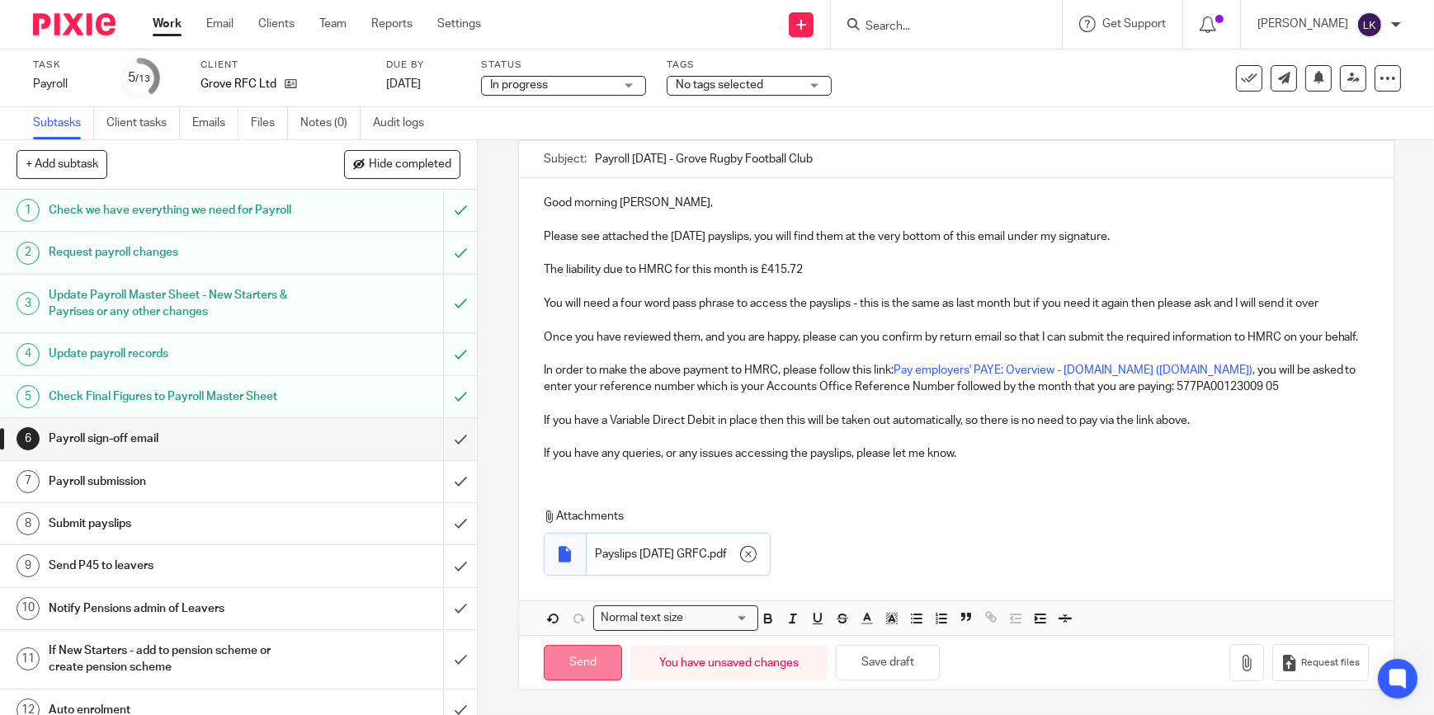
click at [607, 646] on div "Send You have unsaved changes Save draft Request files" at bounding box center [956, 662] width 875 height 54
click at [582, 660] on input "Send" at bounding box center [583, 662] width 78 height 35
checkbox input "false"
type input "Sent"
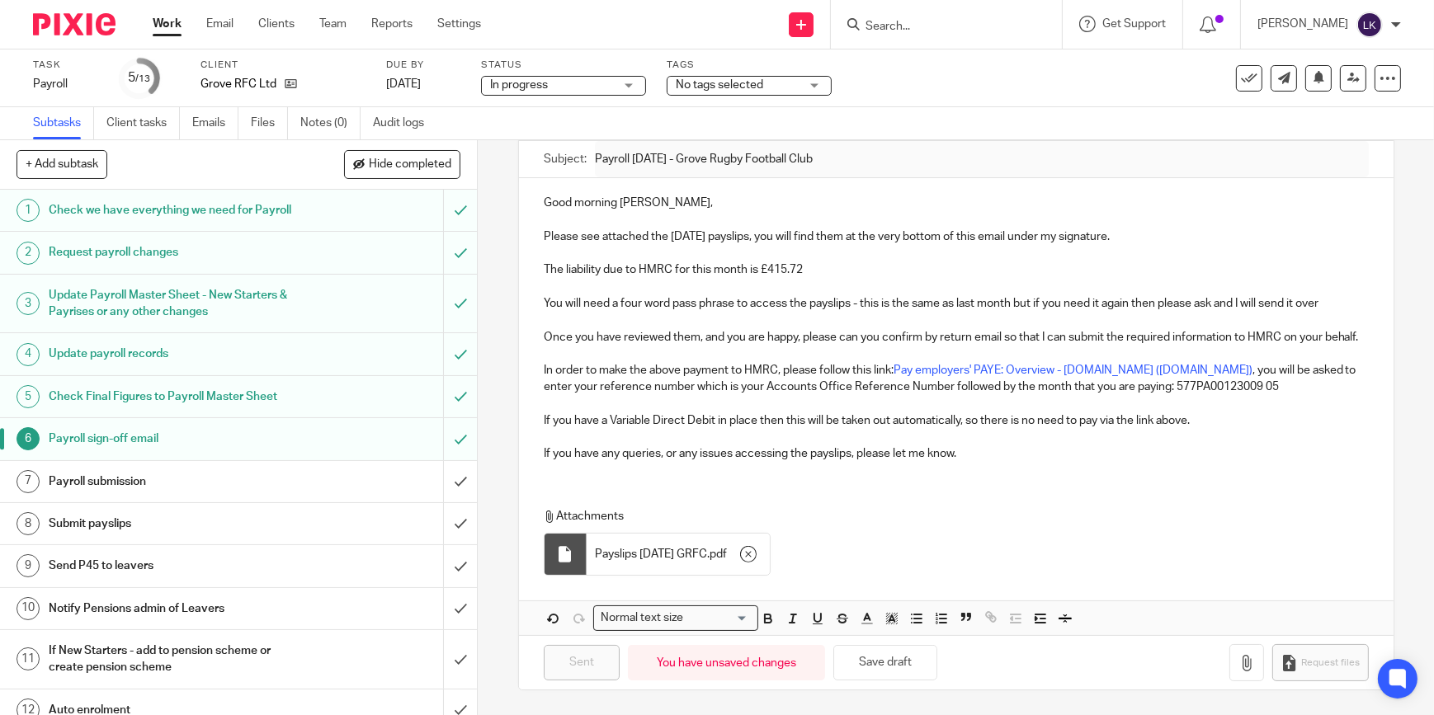
scroll to position [74, 0]
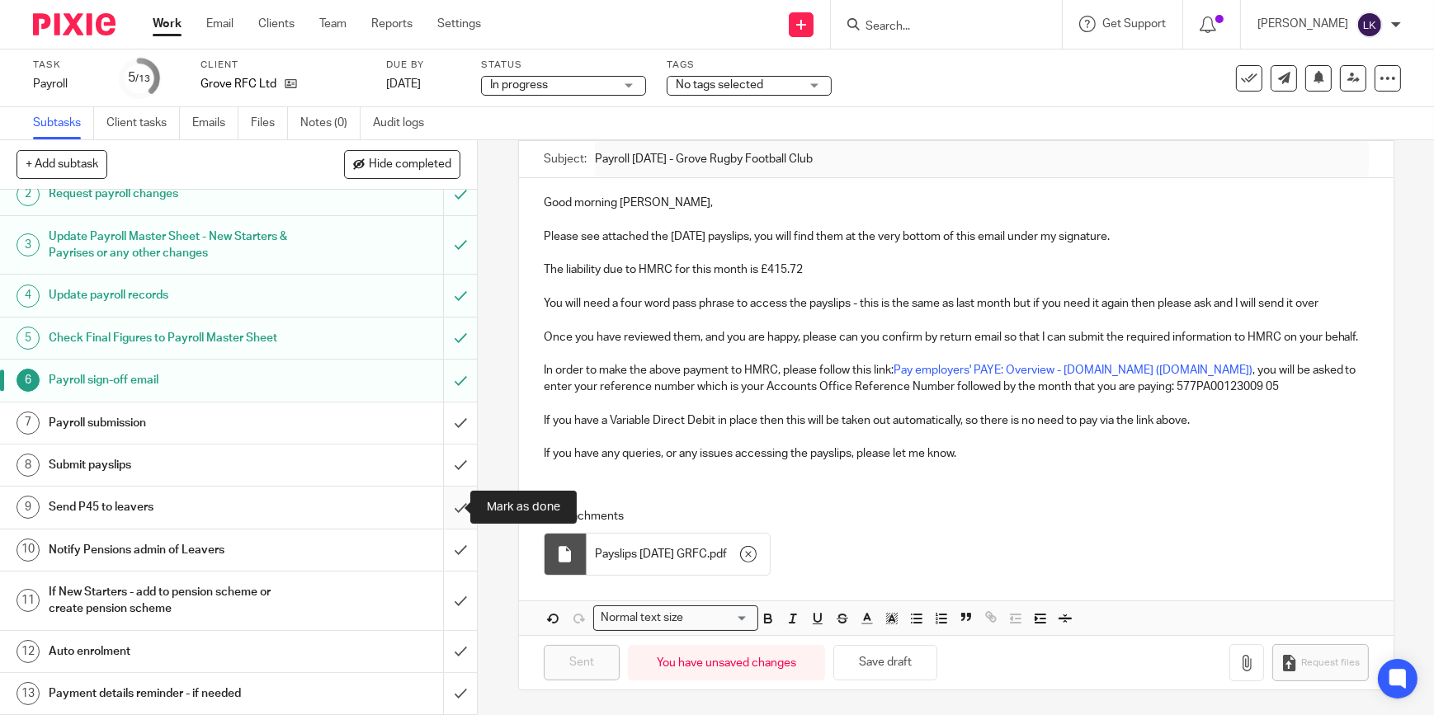
click at [448, 508] on input "submit" at bounding box center [238, 507] width 477 height 41
click at [448, 549] on input "submit" at bounding box center [238, 550] width 477 height 41
click at [441, 596] on input "submit" at bounding box center [238, 601] width 477 height 59
click at [451, 638] on input "submit" at bounding box center [238, 651] width 477 height 41
click at [446, 690] on input "submit" at bounding box center [238, 693] width 477 height 41
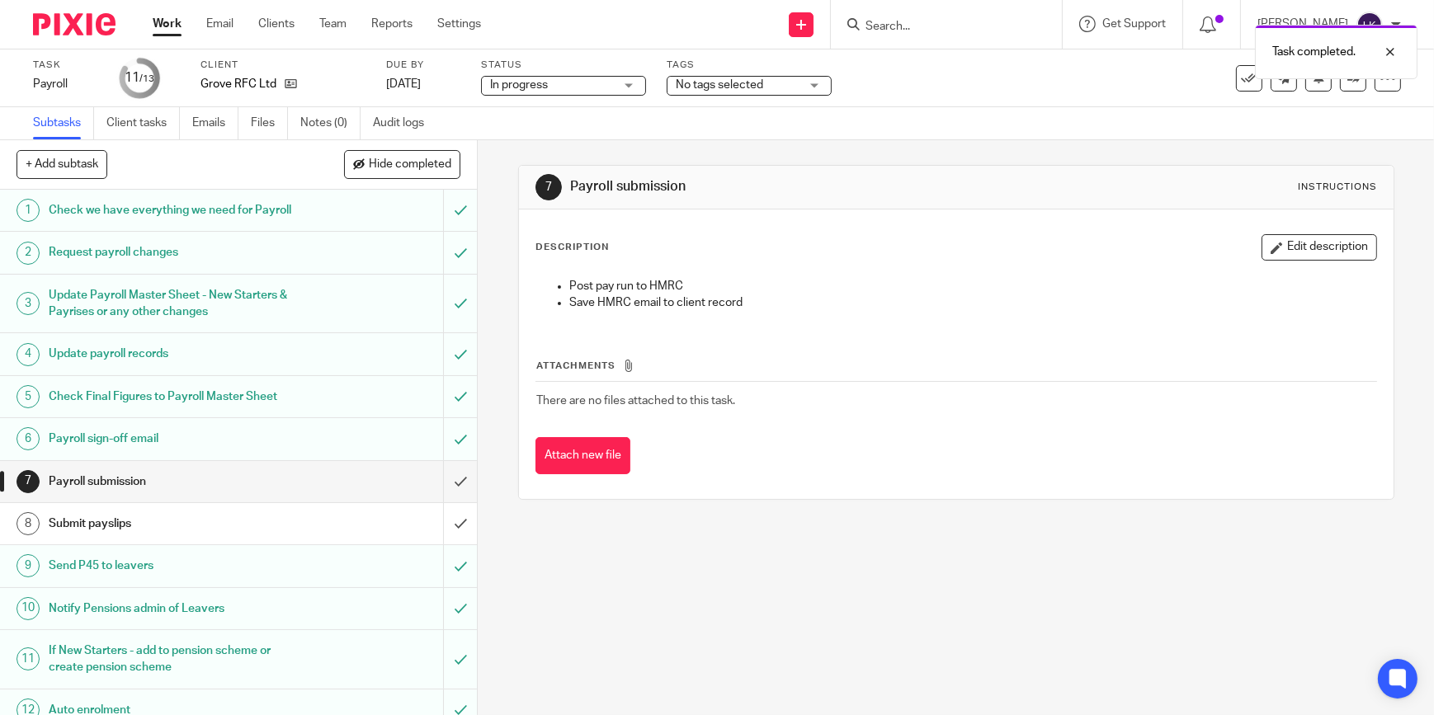
click at [170, 31] on link "Work" at bounding box center [167, 24] width 29 height 17
